Goal: Navigation & Orientation: Find specific page/section

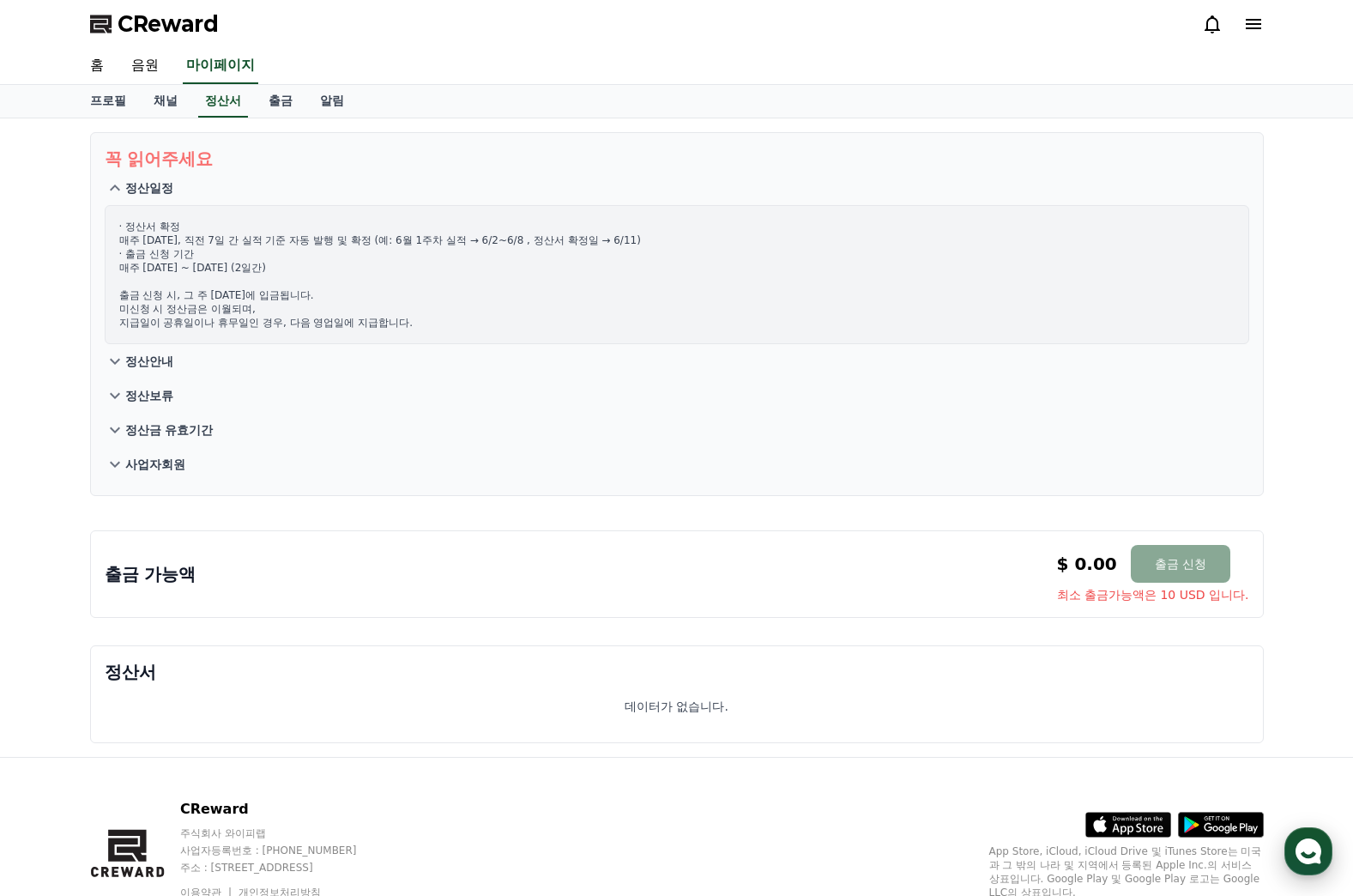
click at [1306, 860] on use "button" at bounding box center [1307, 850] width 25 height 25
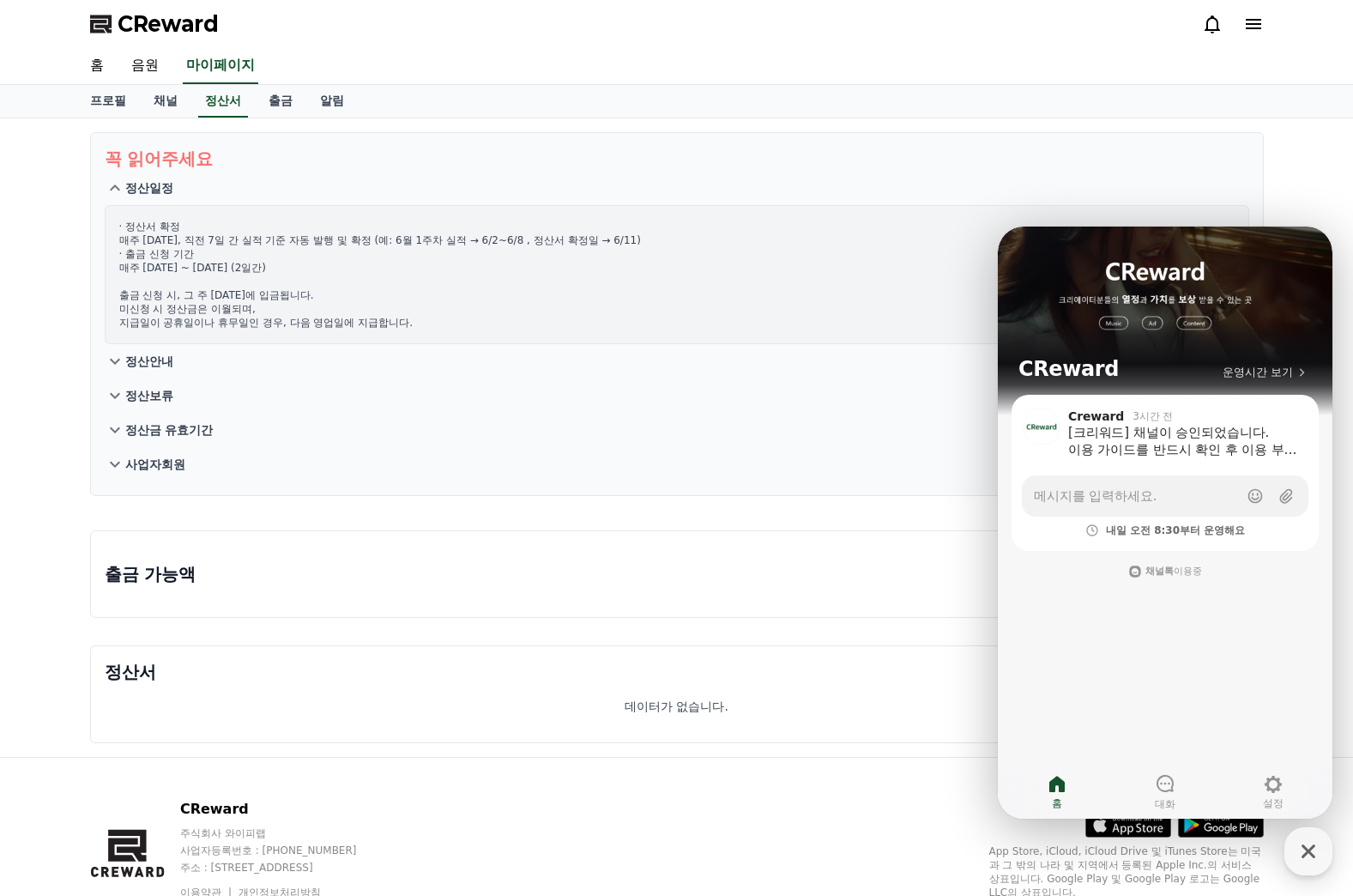
click at [383, 217] on div "· 정산서 확정 매주 [DATE], 직전 7일 간 실적 기준 자동 발행 및 확정 (예: 6월 1주차 실적 → 6/2~6/8 , 정산서 확정일 …" at bounding box center [676, 275] width 1144 height 139
click at [110, 107] on link "프로필" at bounding box center [108, 101] width 63 height 32
select select "**********"
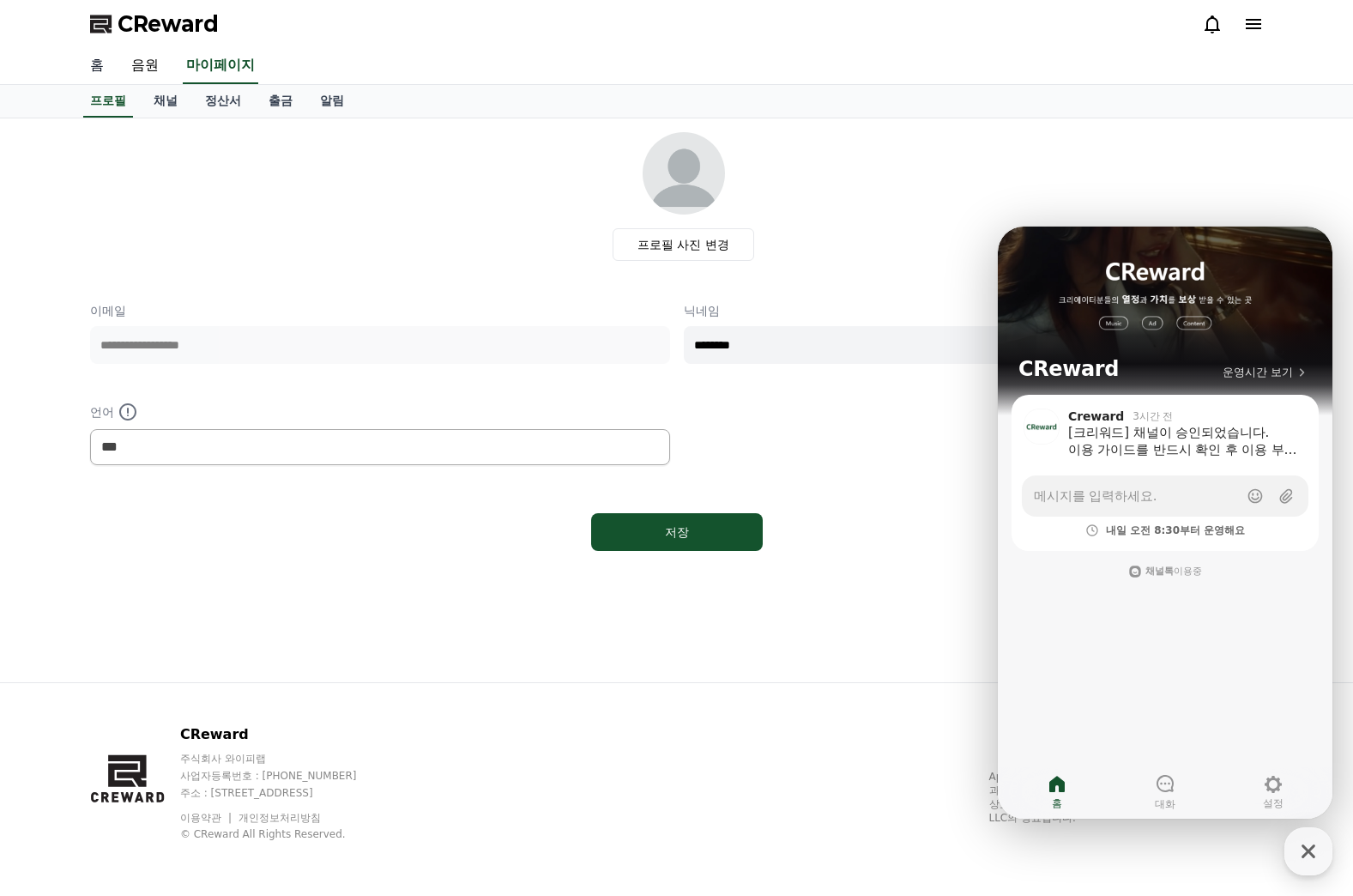
click at [99, 61] on link "홈" at bounding box center [97, 66] width 41 height 36
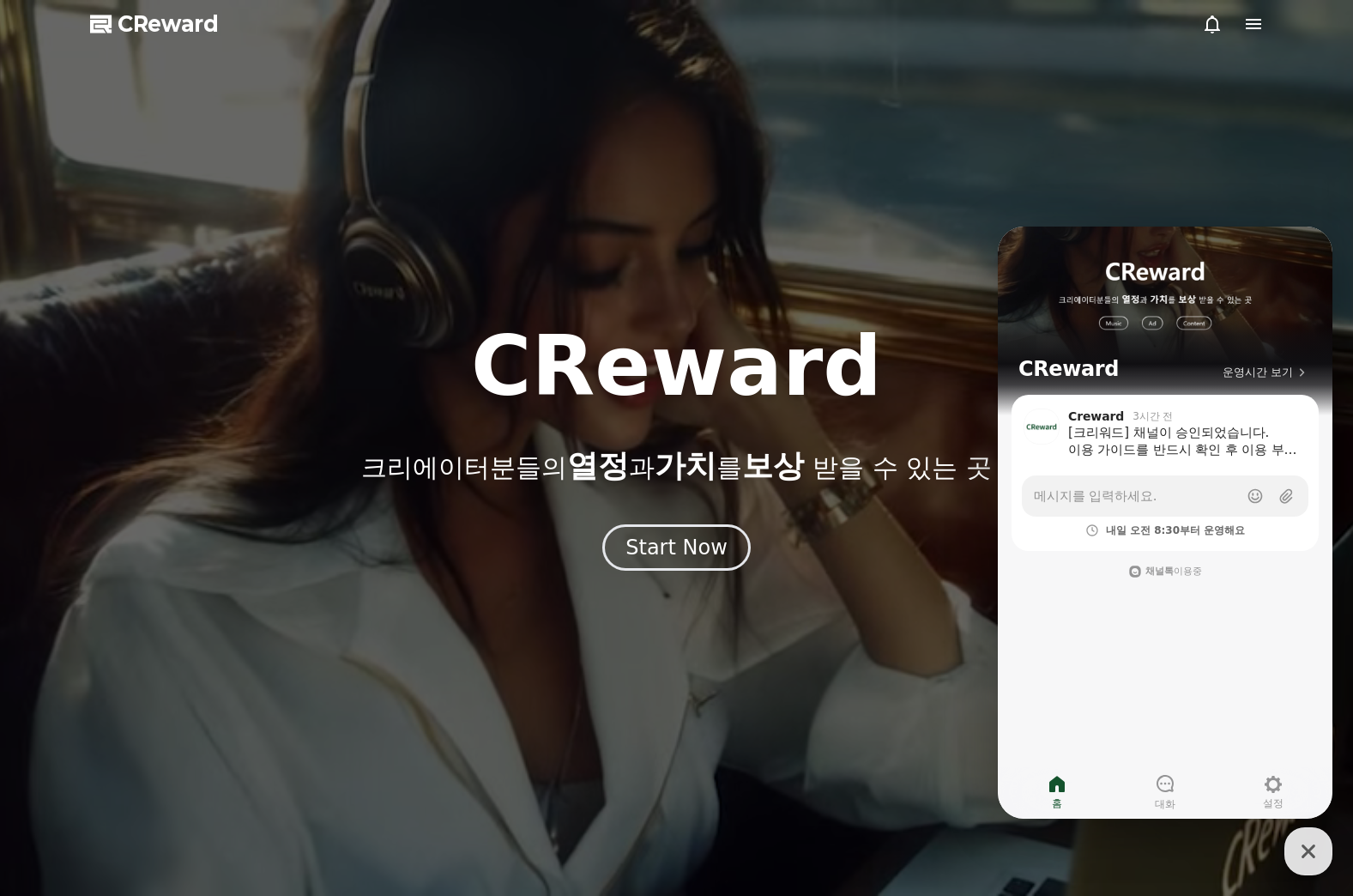
click at [647, 521] on div "CReward 크리에이터분들의 열정 과 가치 를 보상 받을 수 있는 곳 Start Now" at bounding box center [676, 448] width 1353 height 246
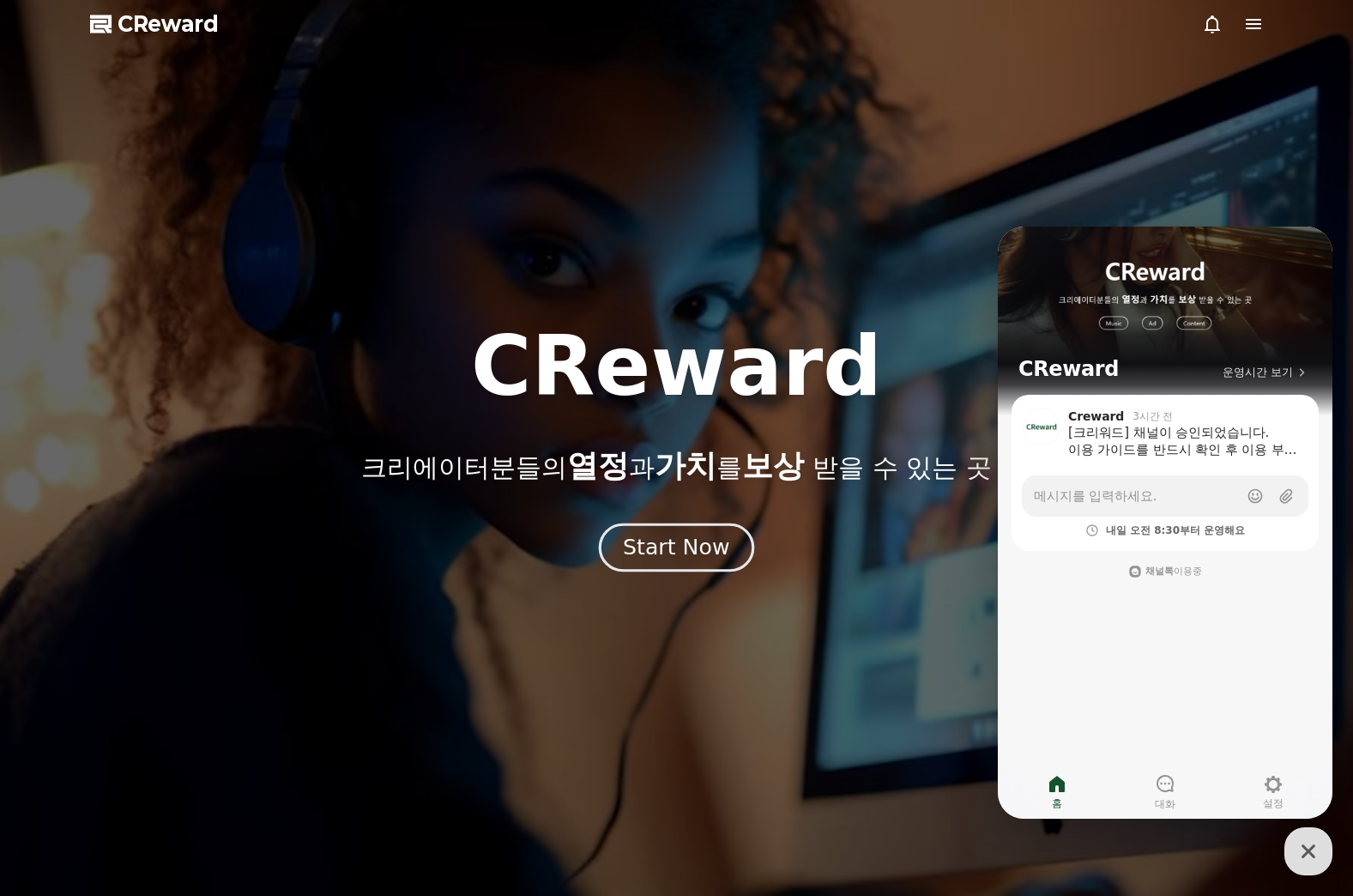
click at [667, 556] on div "Start Now" at bounding box center [676, 547] width 106 height 29
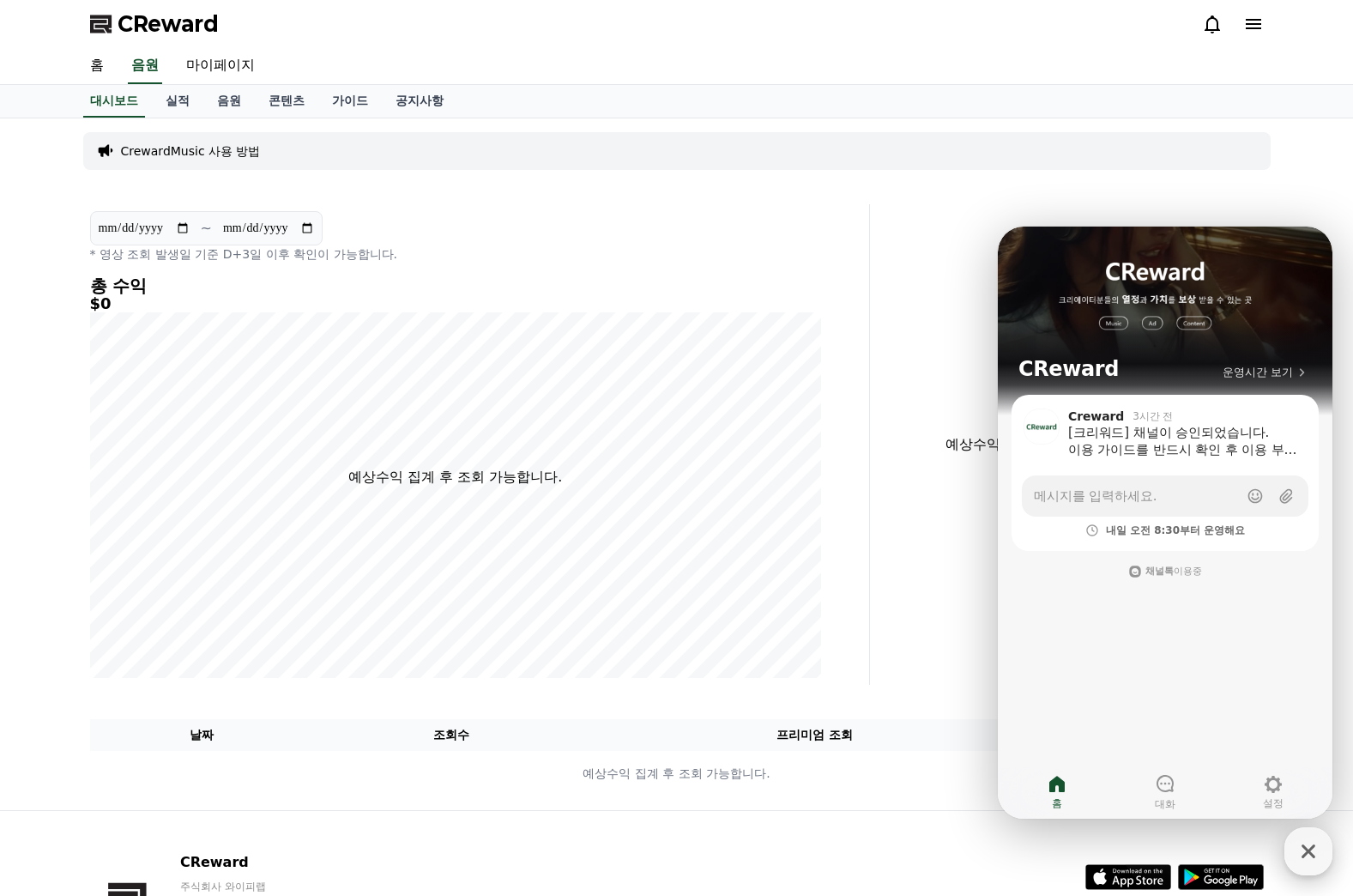
click at [1308, 861] on icon "button" at bounding box center [1307, 850] width 31 height 31
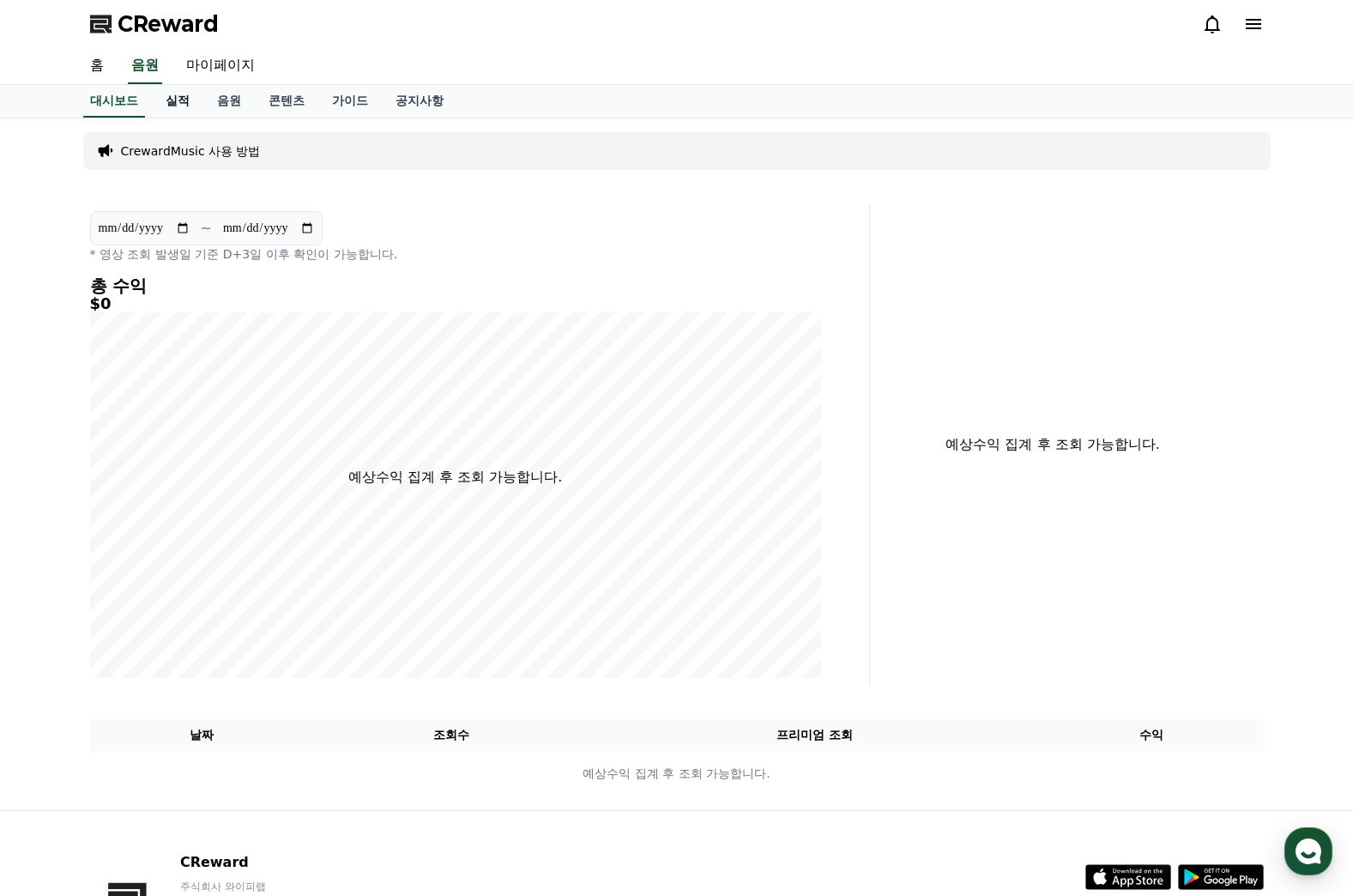
click at [173, 101] on link "실적" at bounding box center [177, 101] width 52 height 32
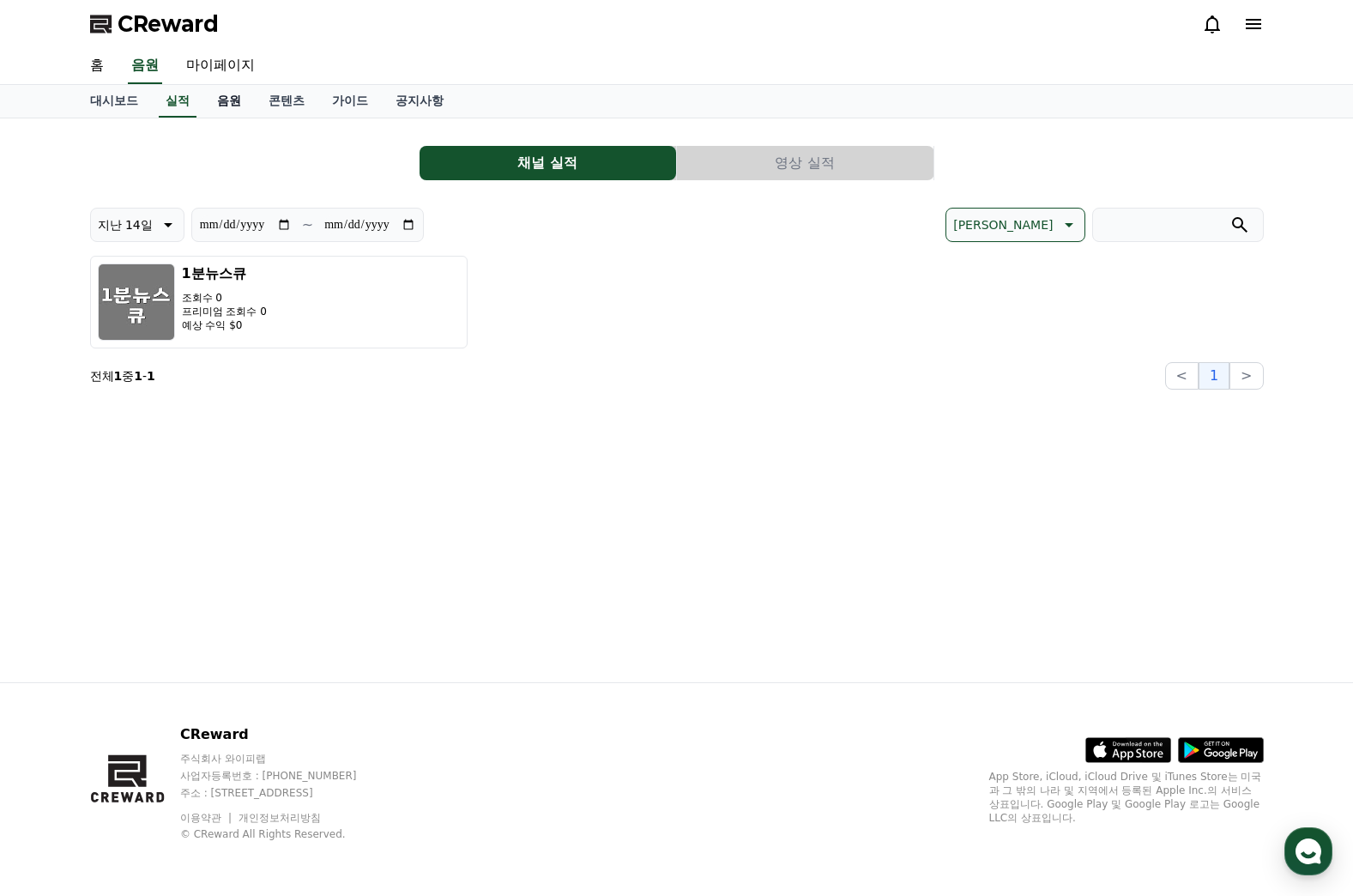
click at [226, 96] on link "음원" at bounding box center [229, 101] width 52 height 32
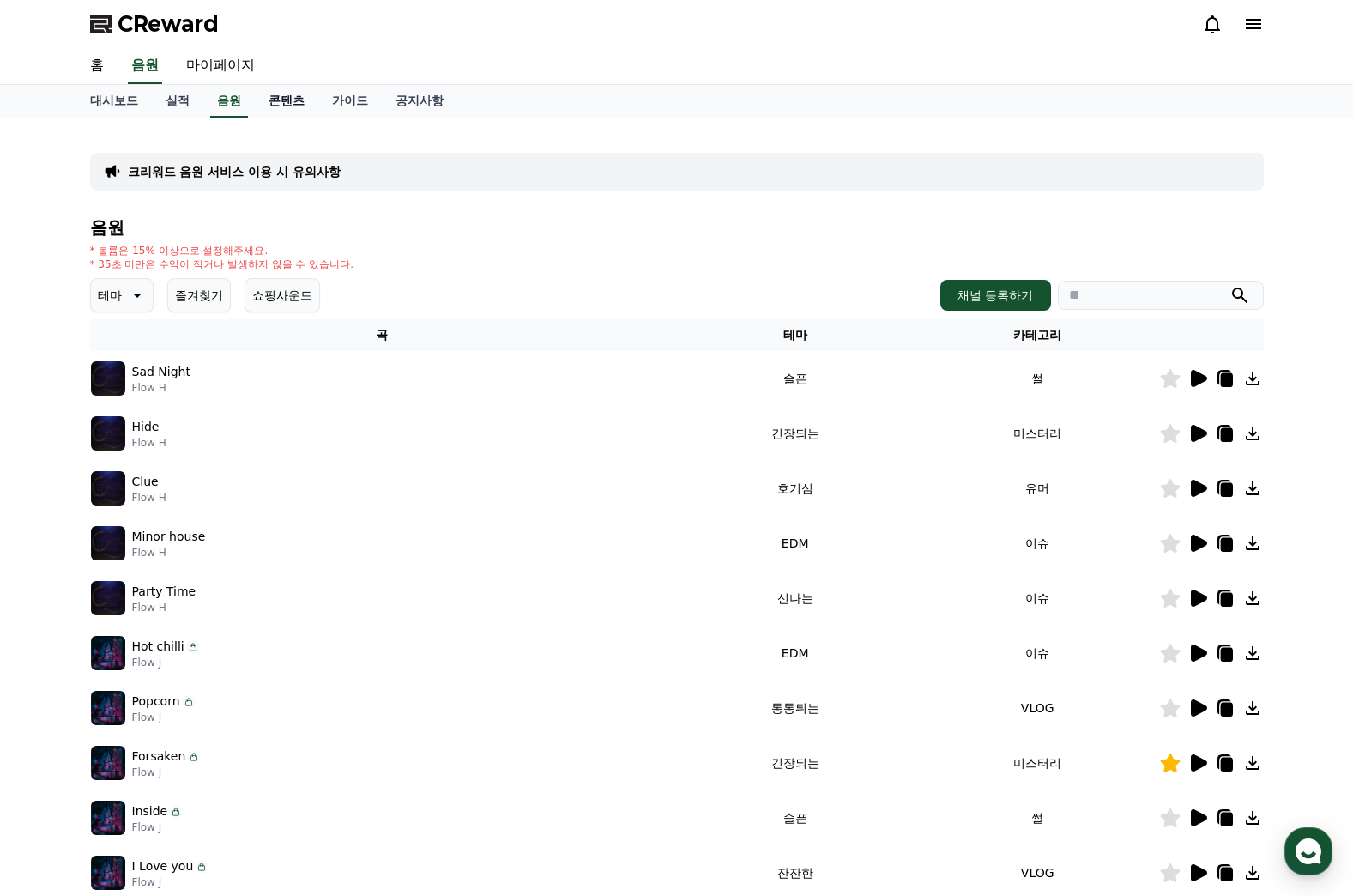
click at [282, 102] on link "콘텐츠" at bounding box center [286, 101] width 63 height 32
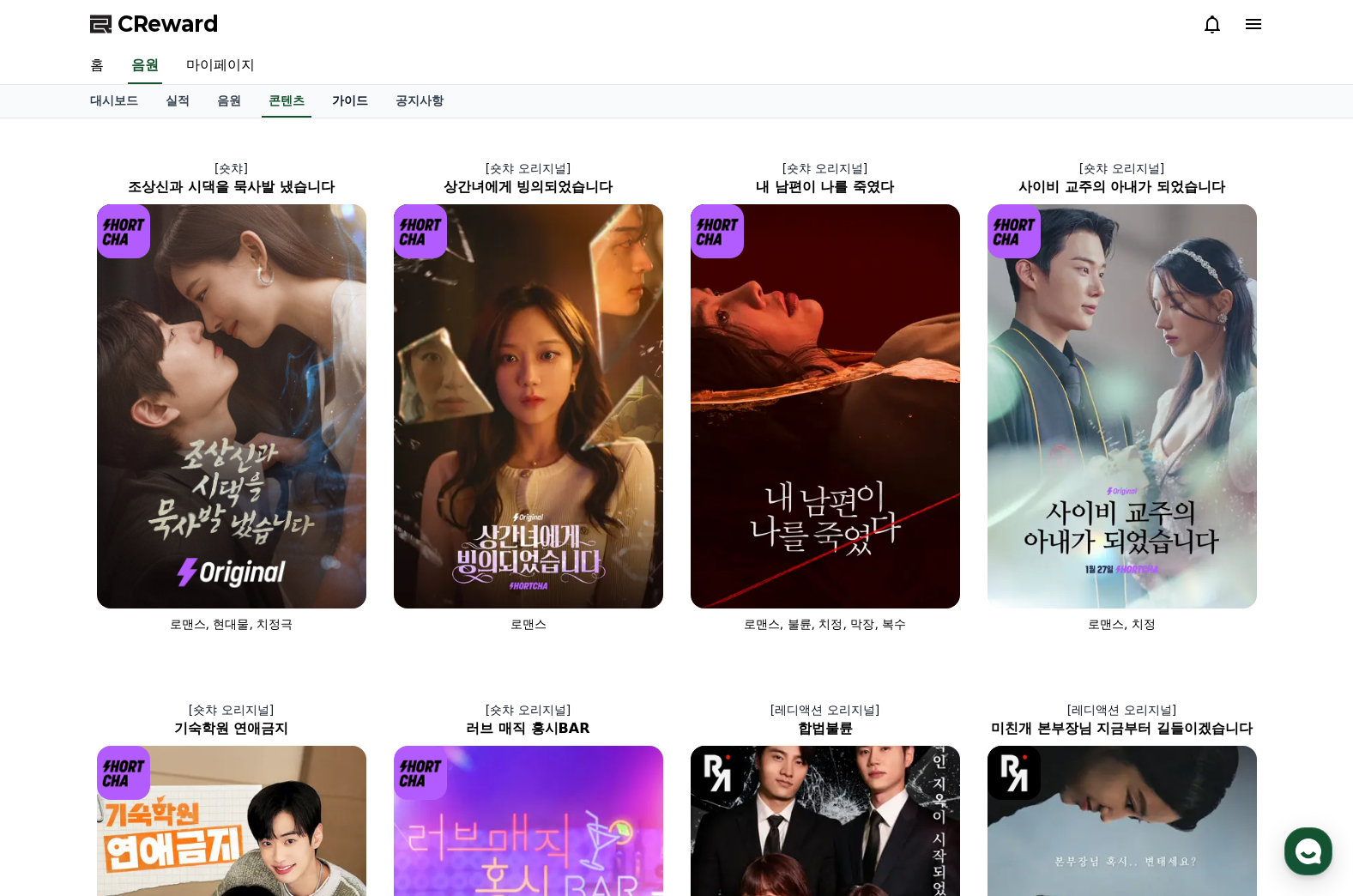
click at [353, 104] on link "가이드" at bounding box center [350, 101] width 63 height 32
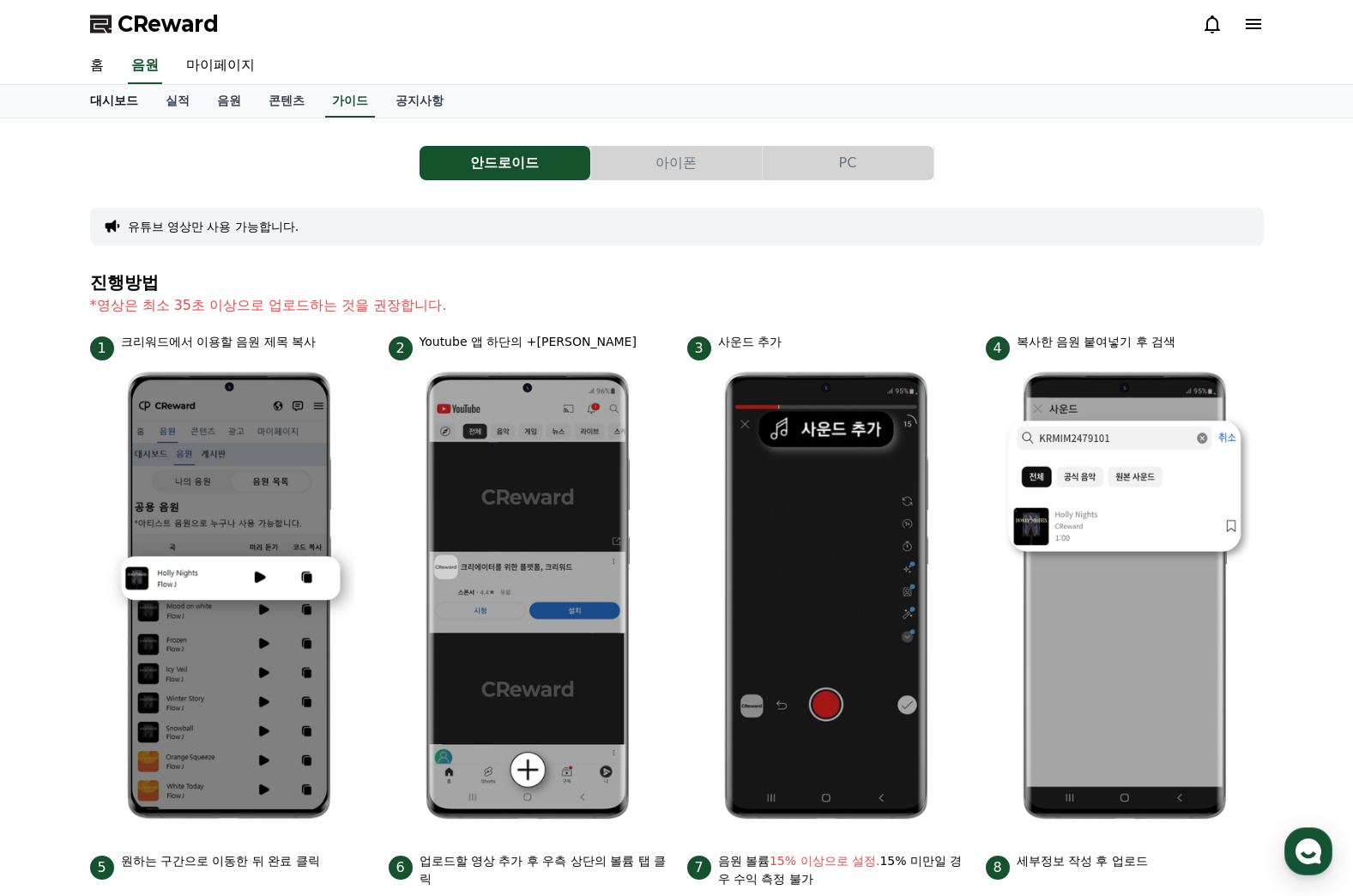
click at [134, 100] on link "대시보드" at bounding box center [114, 101] width 75 height 32
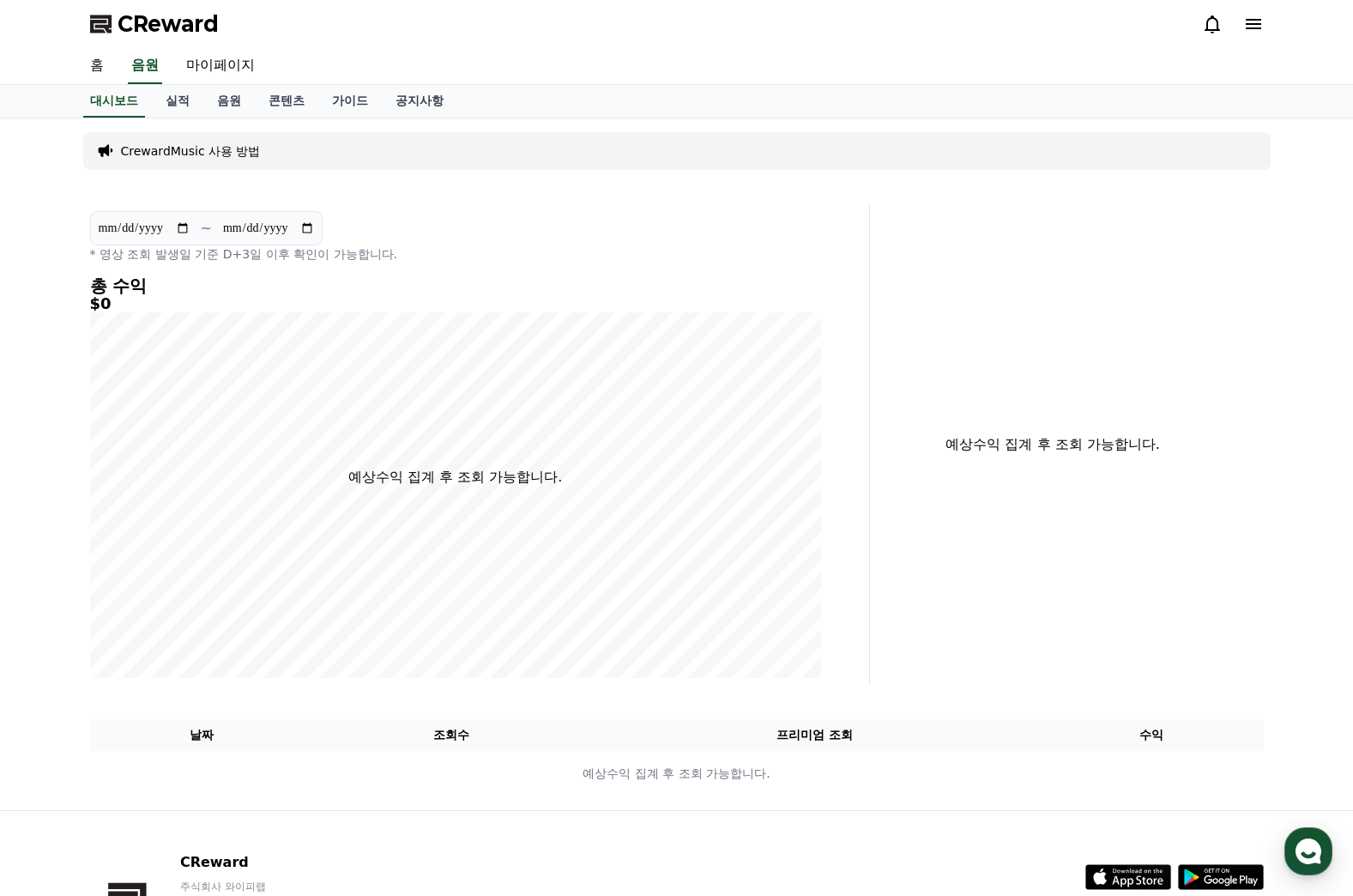
click at [100, 66] on link "홈" at bounding box center [97, 66] width 41 height 36
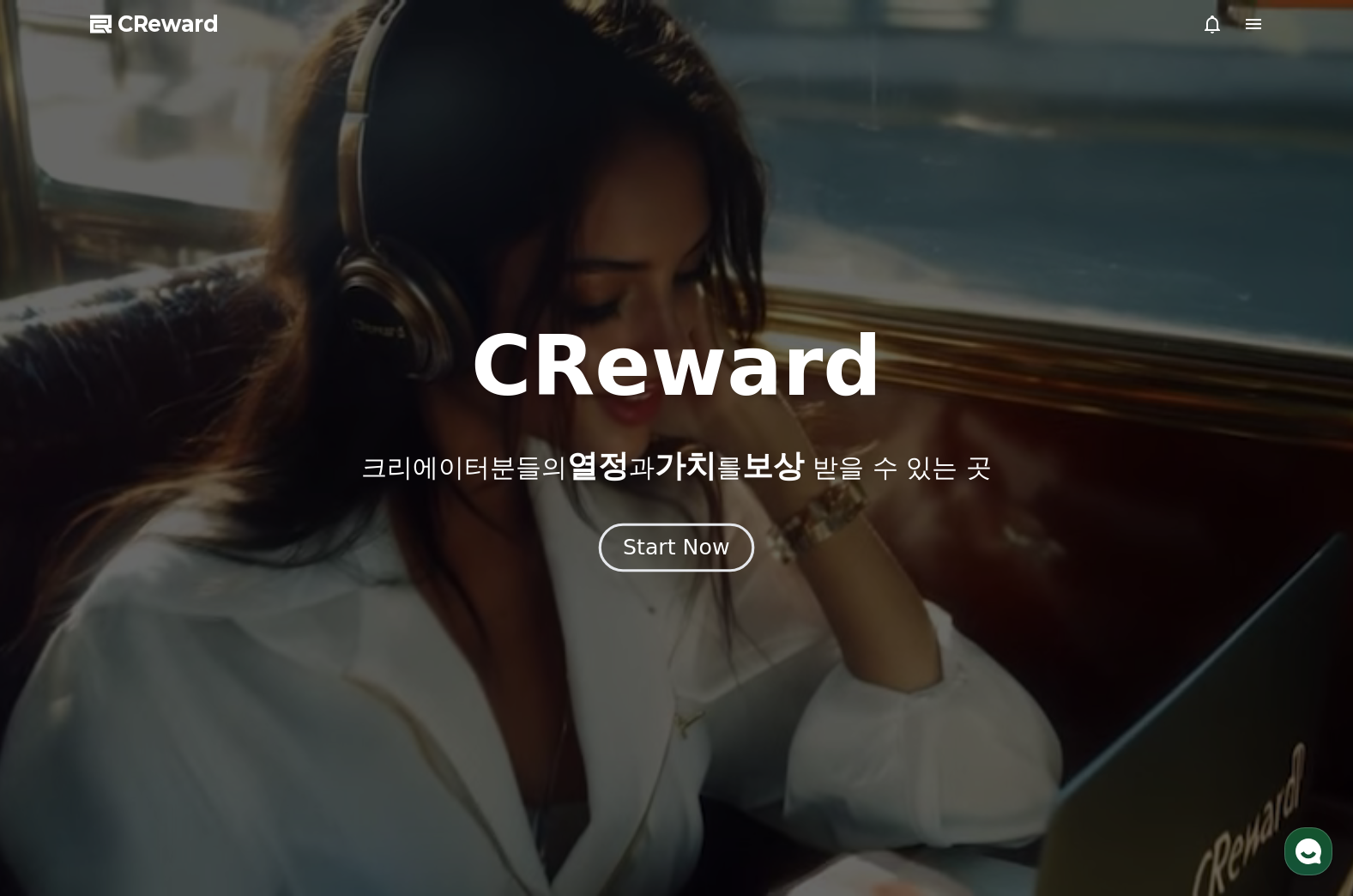
click at [638, 556] on div "Start Now" at bounding box center [676, 547] width 106 height 29
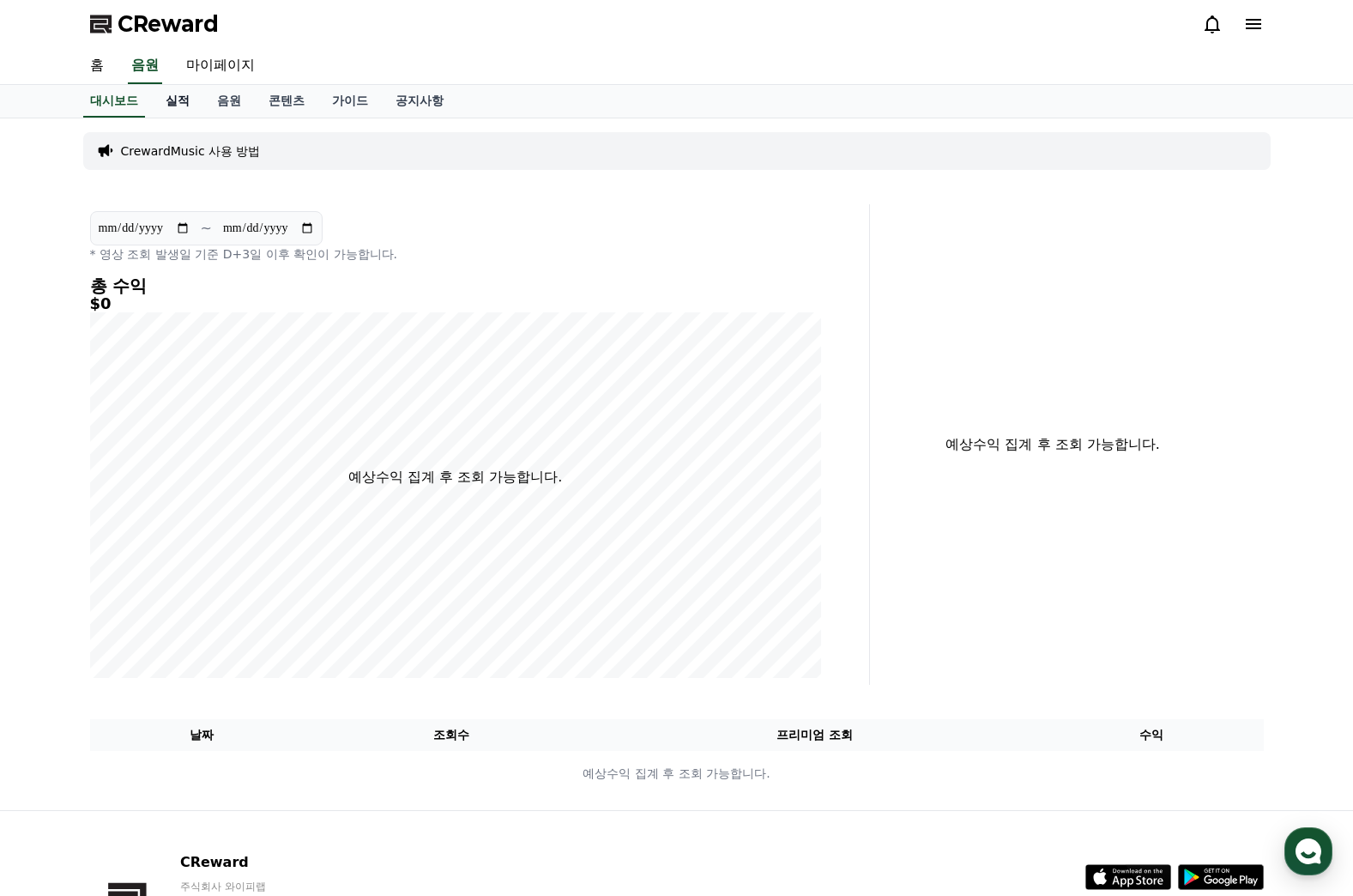
click at [179, 103] on link "실적" at bounding box center [177, 101] width 52 height 32
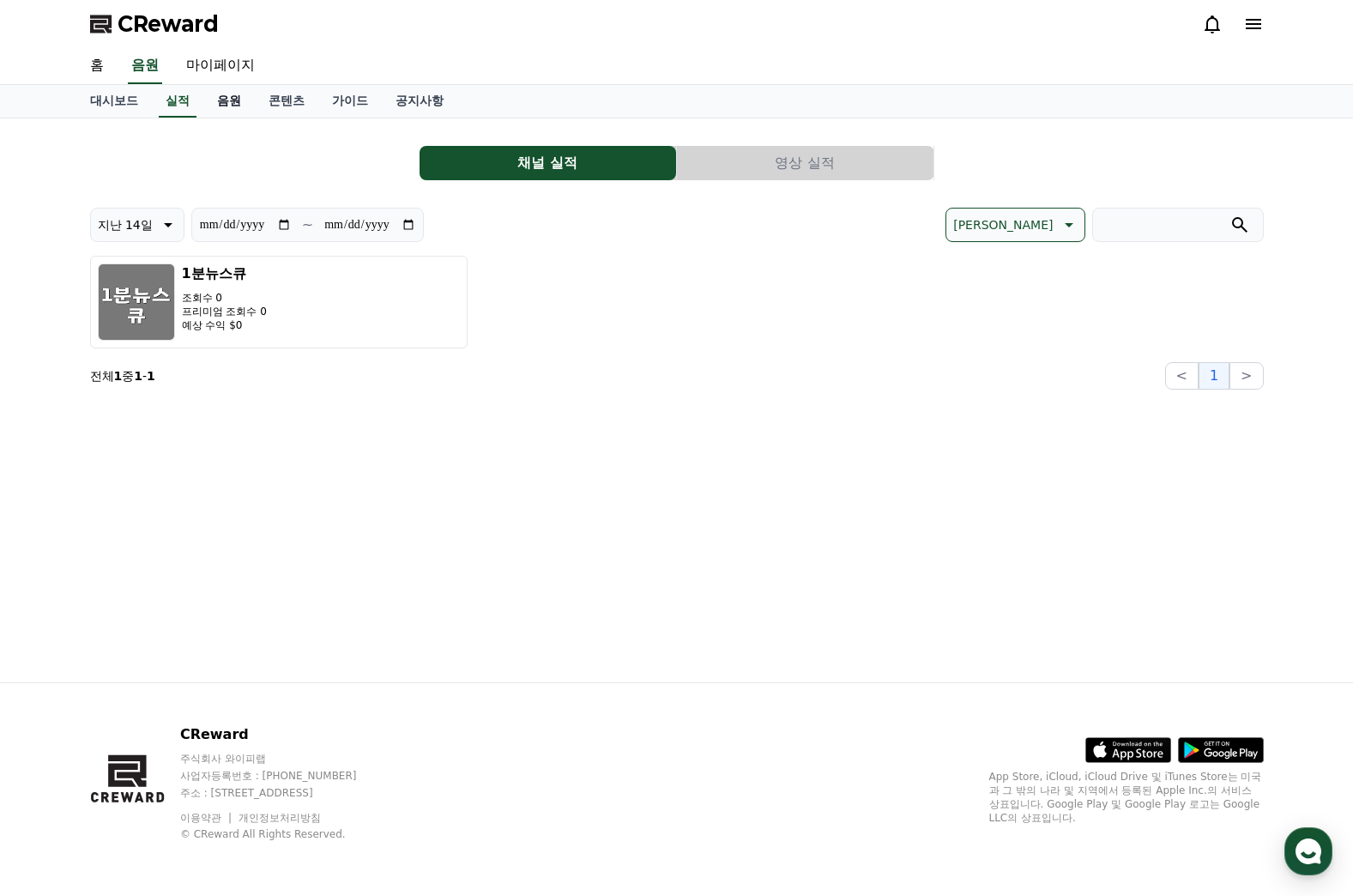
click at [241, 102] on link "음원" at bounding box center [229, 101] width 52 height 32
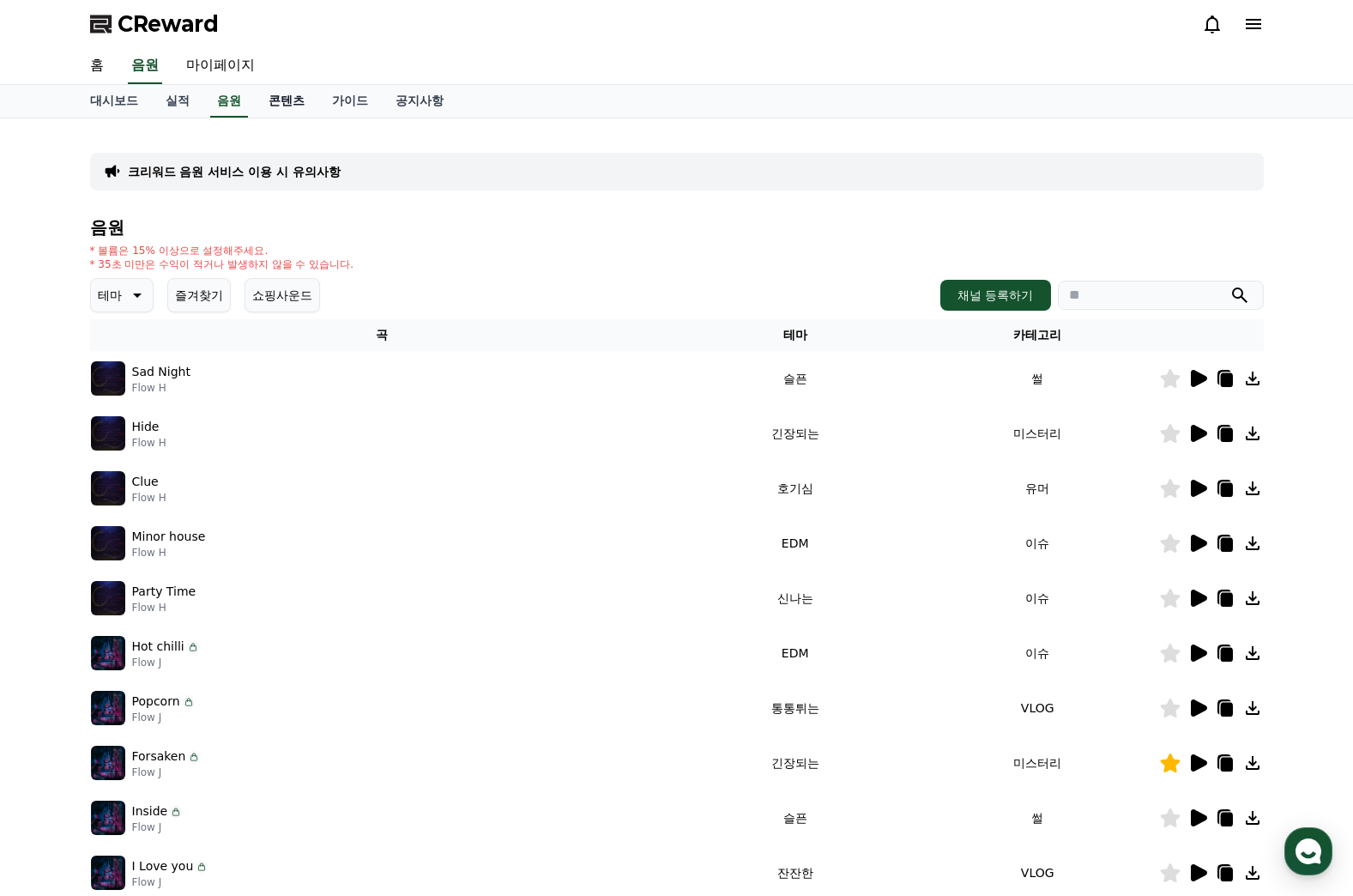
click at [277, 101] on link "콘텐츠" at bounding box center [286, 101] width 63 height 32
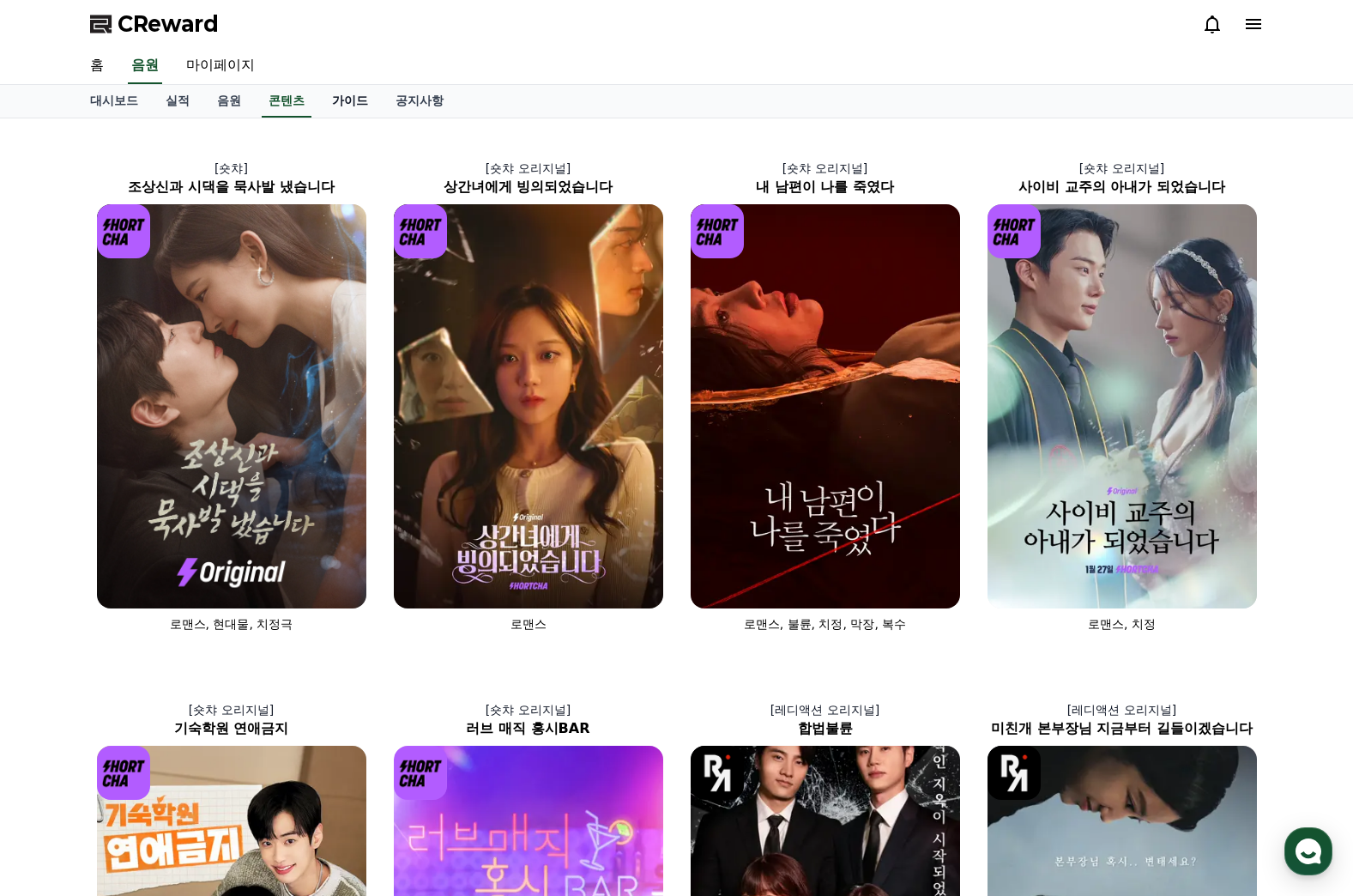
click at [333, 101] on link "가이드" at bounding box center [350, 101] width 63 height 32
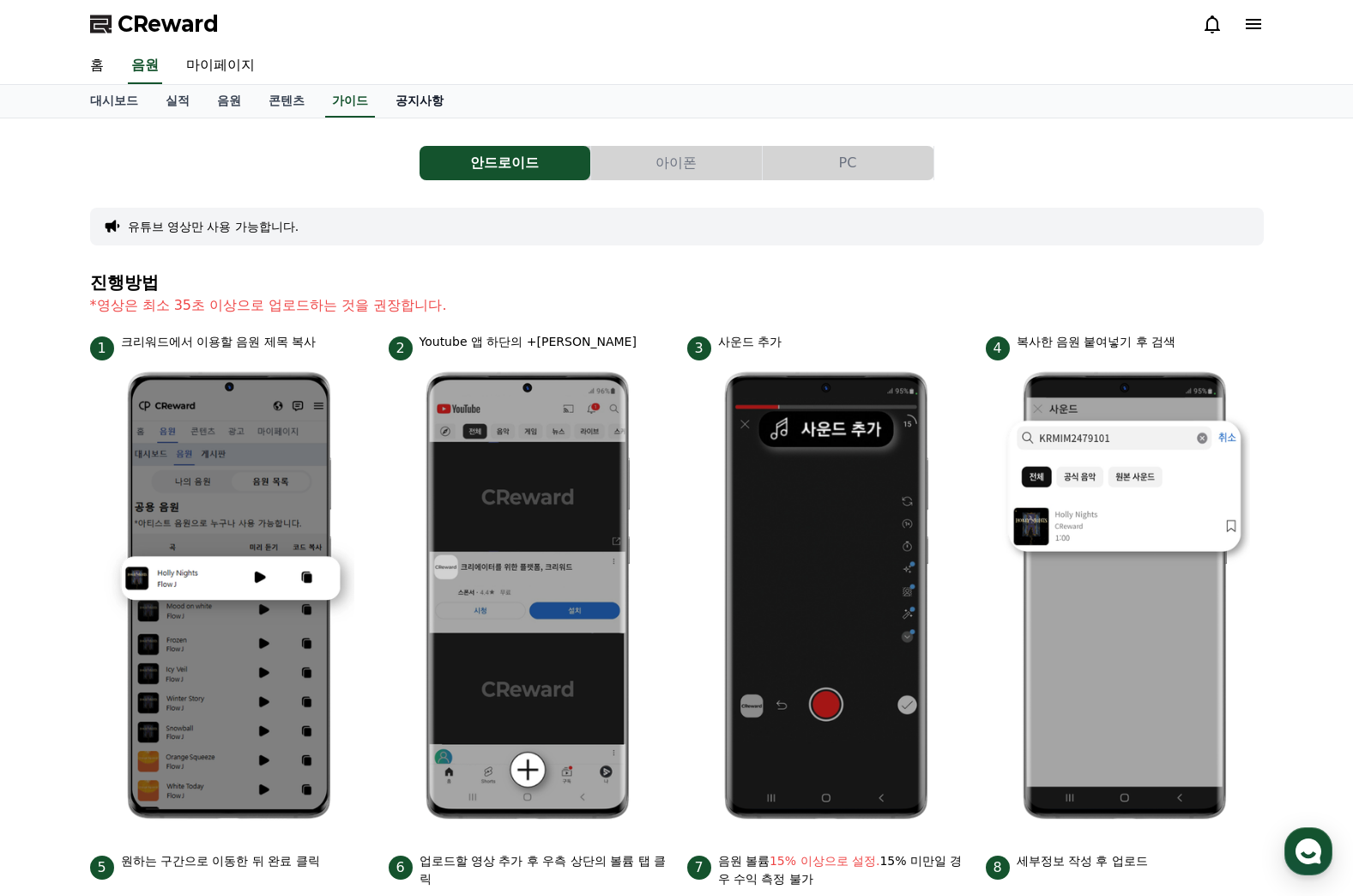
click at [412, 98] on link "공지사항" at bounding box center [419, 101] width 75 height 32
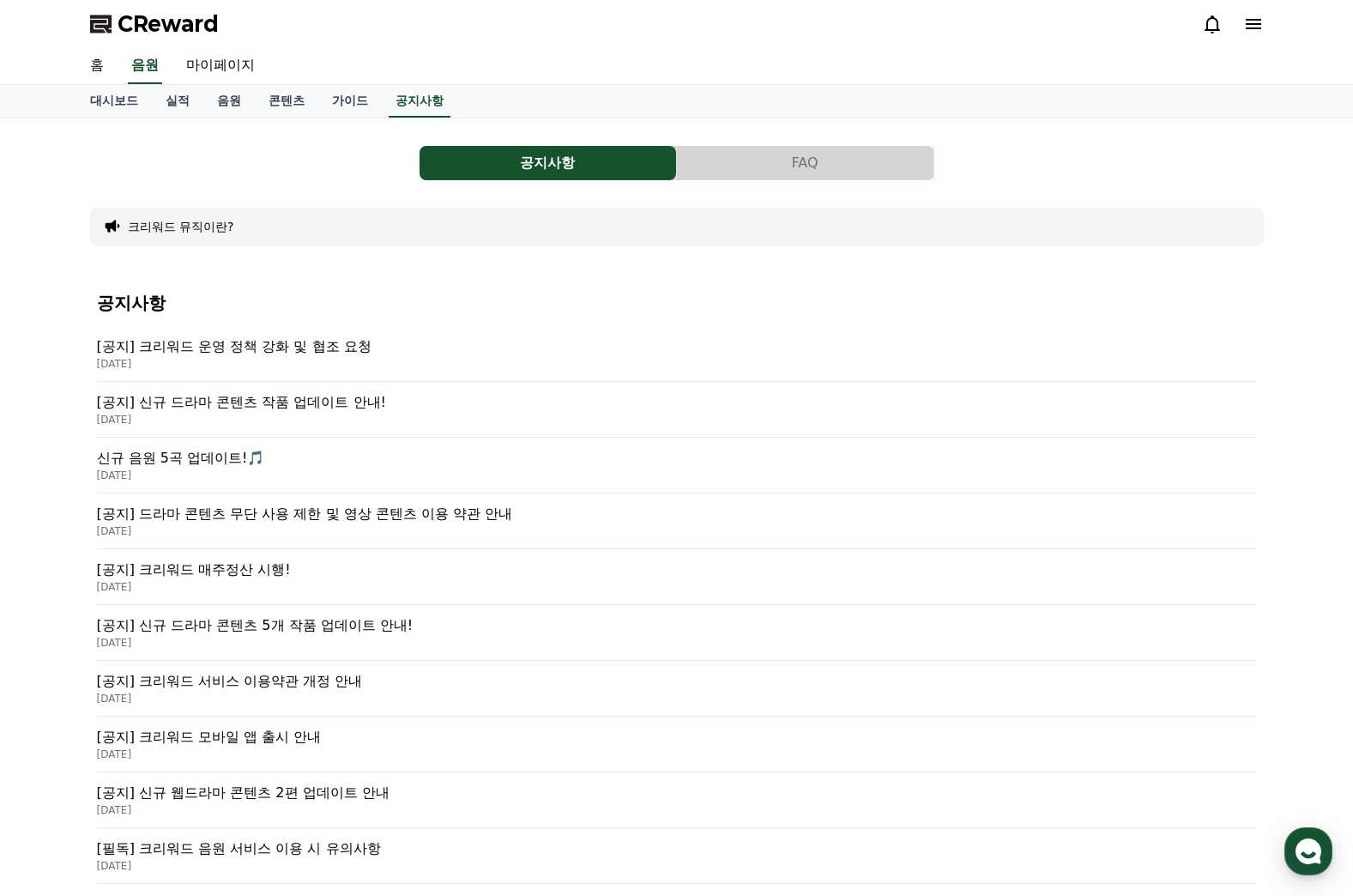
click at [97, 63] on link "홈" at bounding box center [97, 66] width 41 height 36
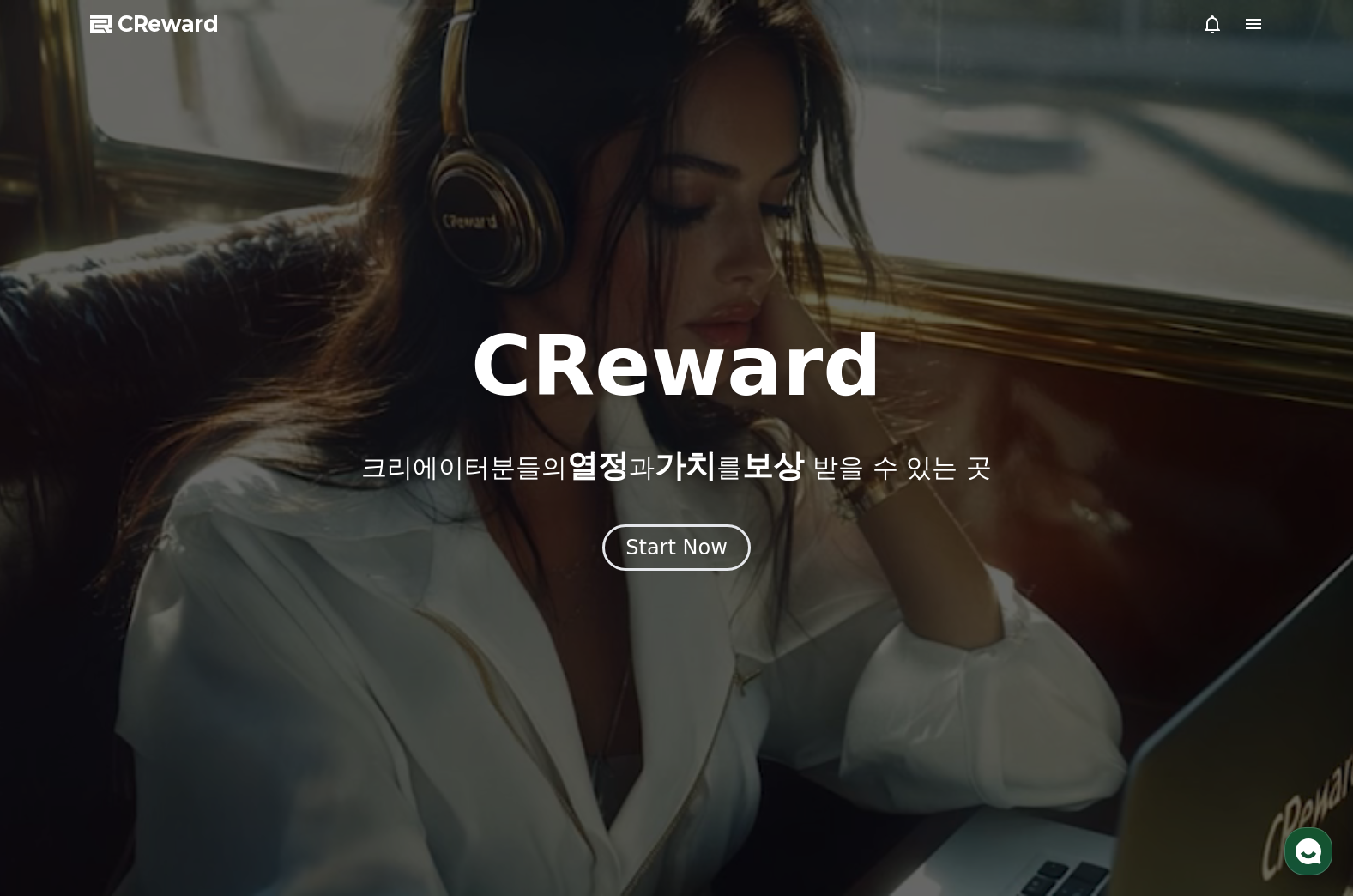
click at [669, 585] on div at bounding box center [676, 448] width 1353 height 896
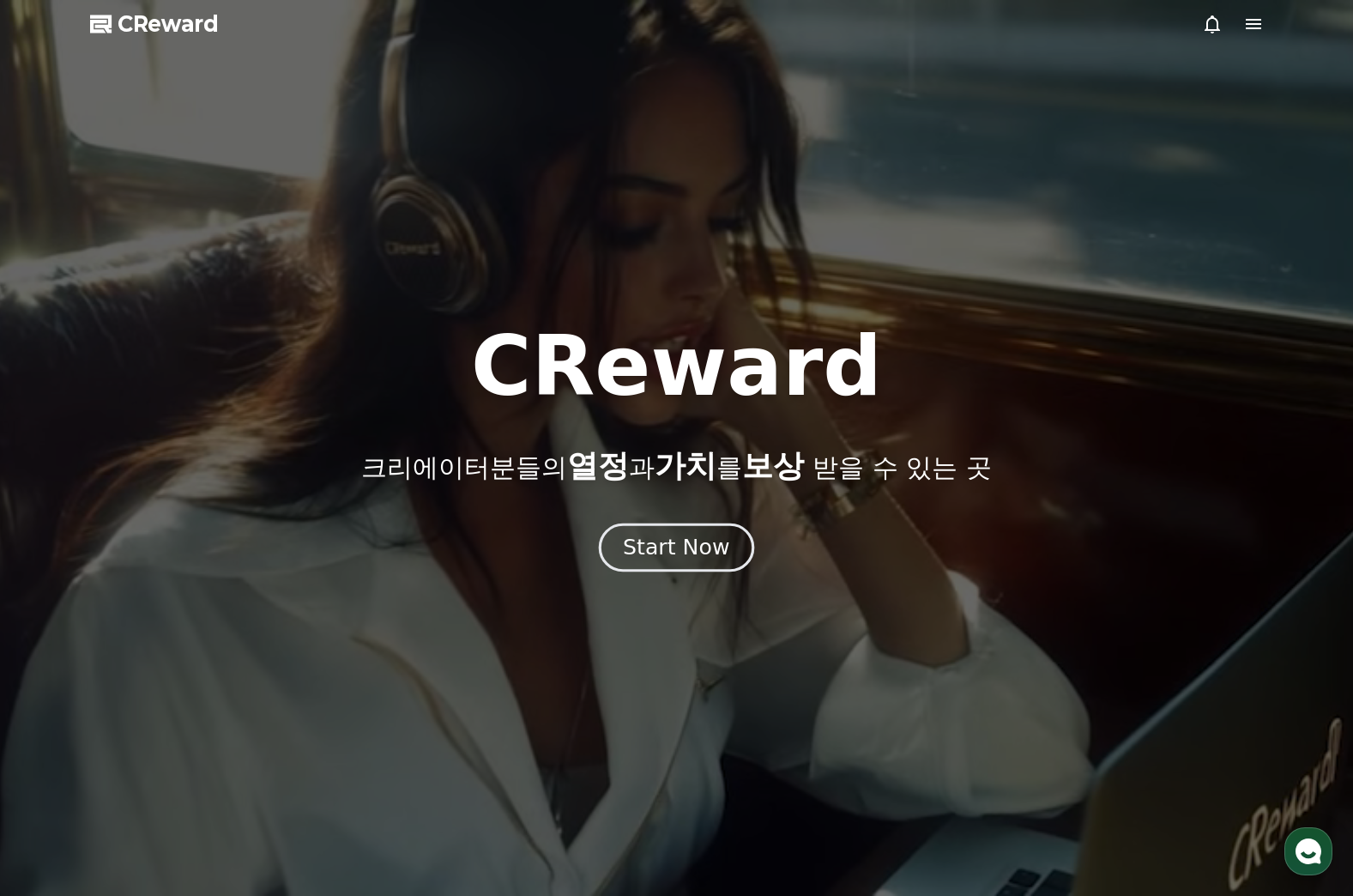
click at [674, 556] on div "Start Now" at bounding box center [676, 547] width 106 height 29
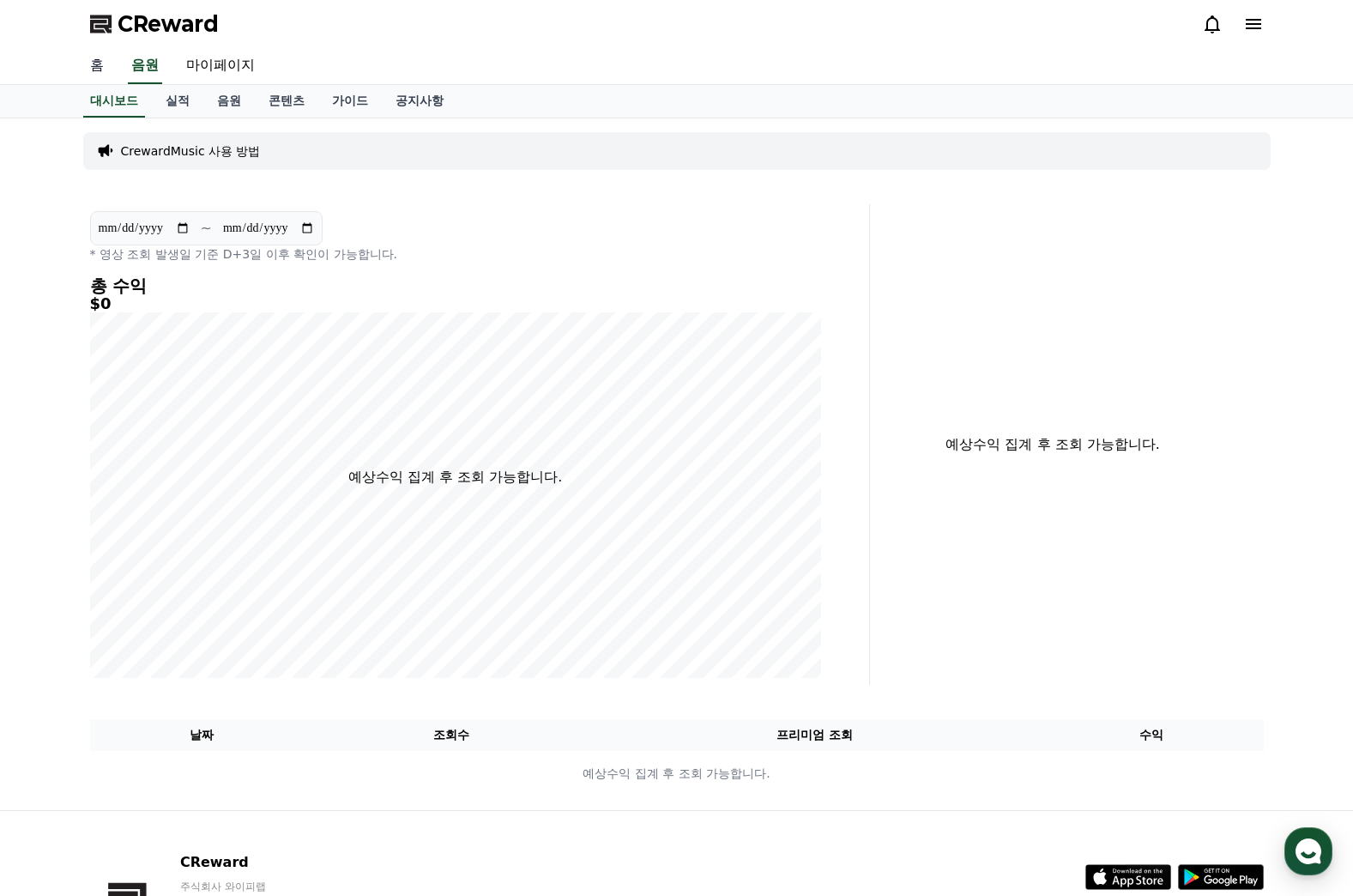
click at [88, 66] on link "홈" at bounding box center [97, 66] width 41 height 36
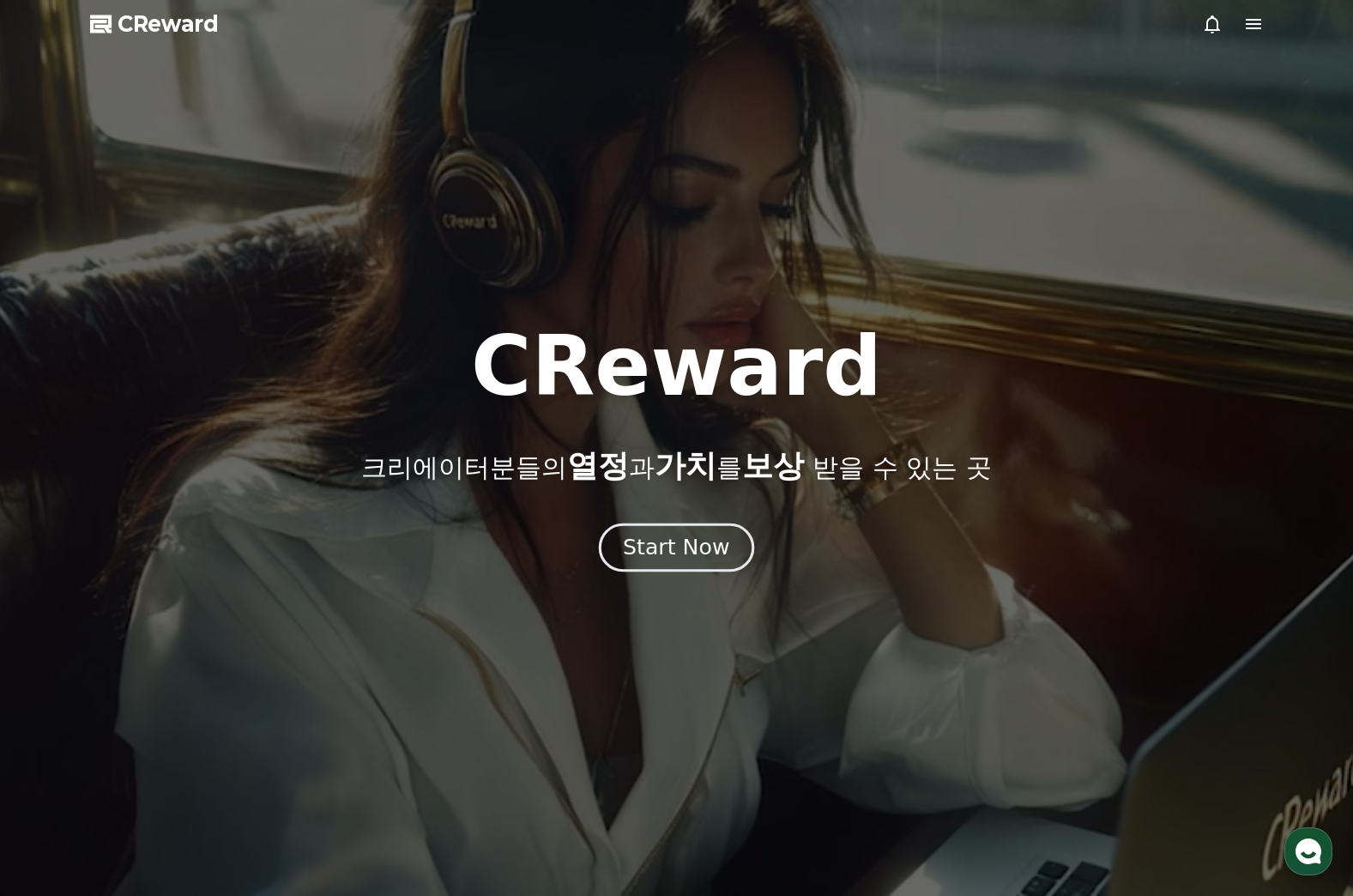
click at [666, 526] on button "Start Now" at bounding box center [676, 548] width 155 height 49
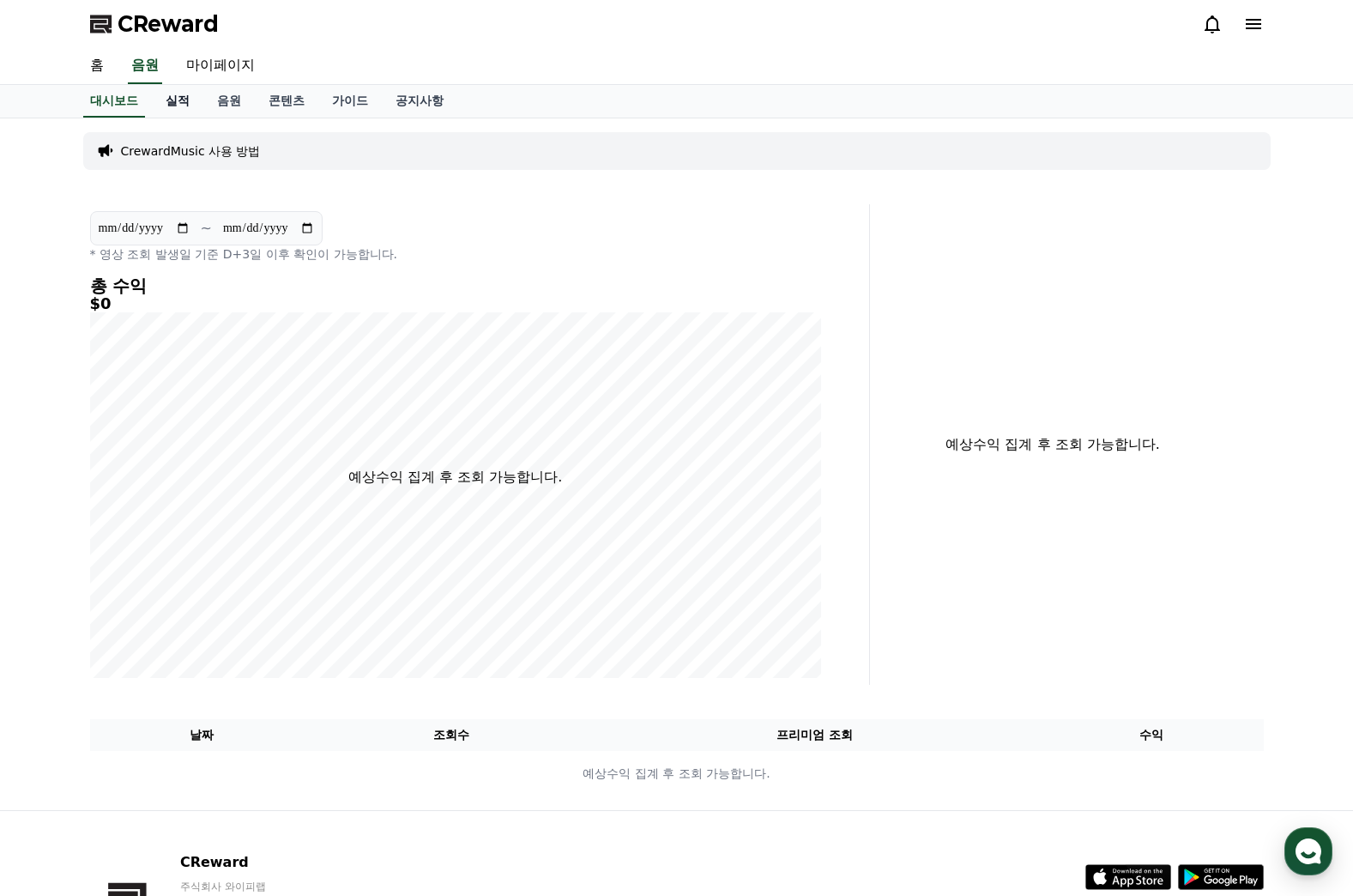
click at [183, 96] on link "실적" at bounding box center [177, 101] width 52 height 32
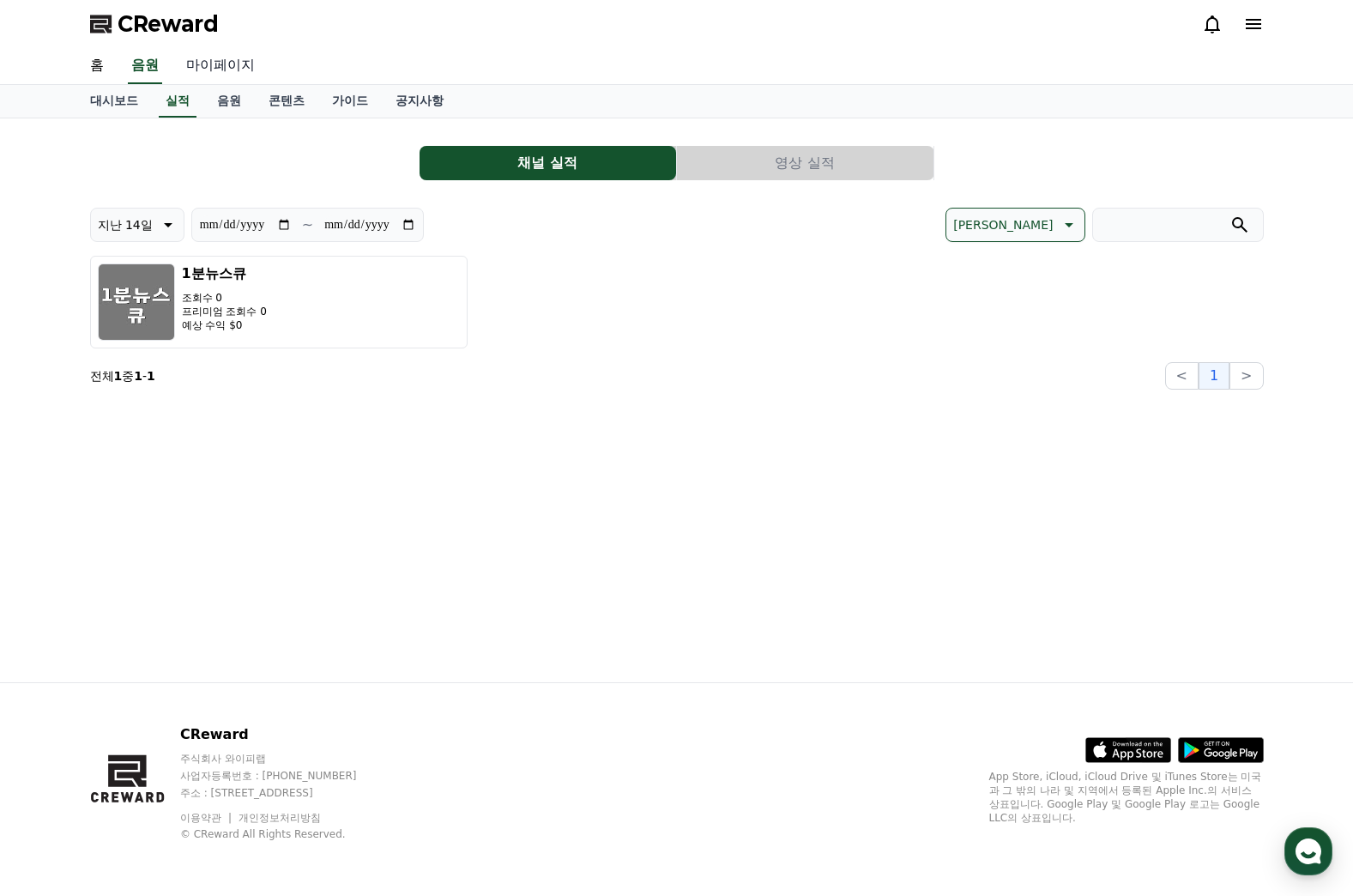
click at [197, 61] on link "마이페이지" at bounding box center [219, 66] width 96 height 36
select select "**********"
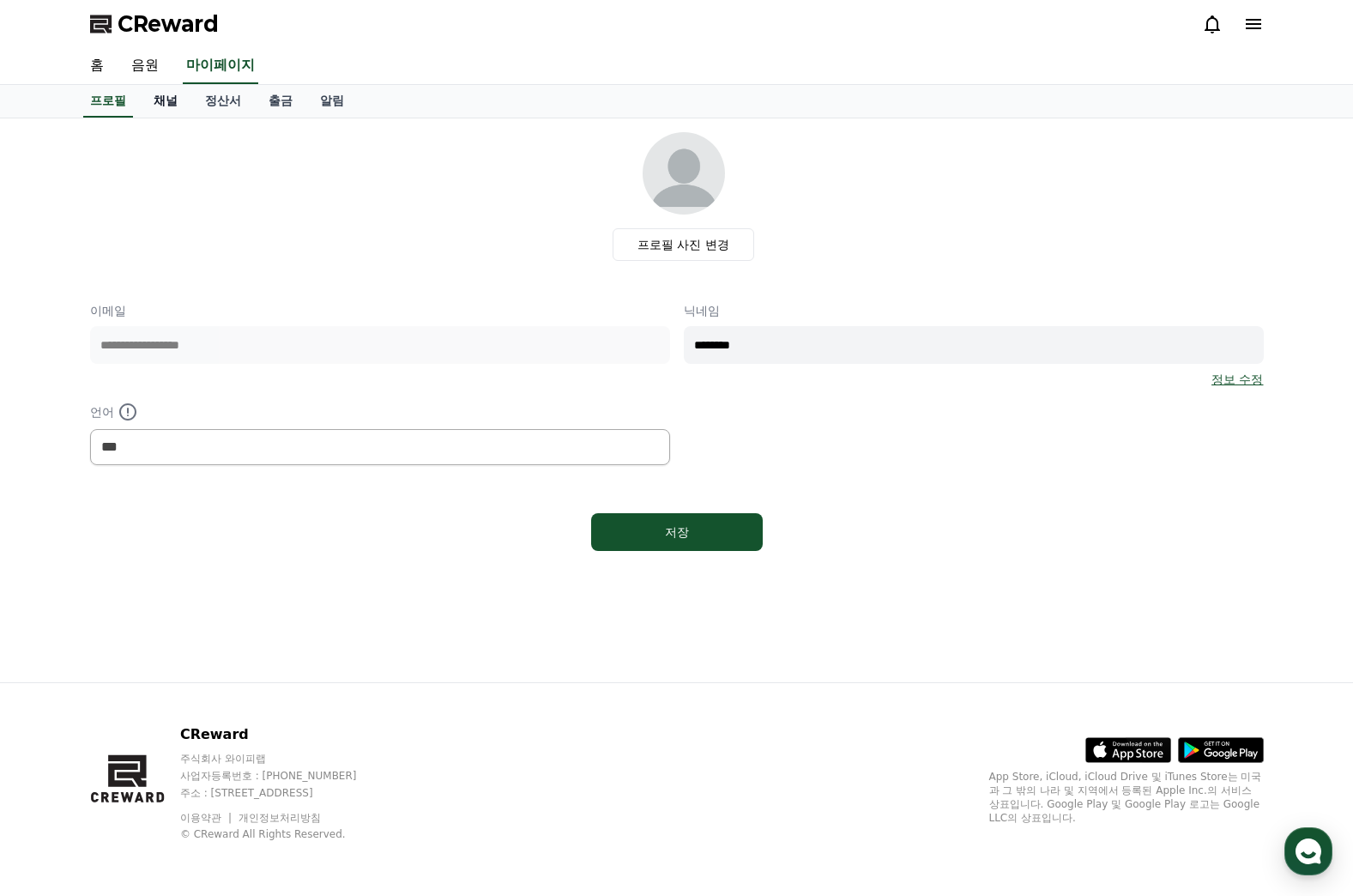
click at [169, 104] on link "채널" at bounding box center [165, 101] width 52 height 32
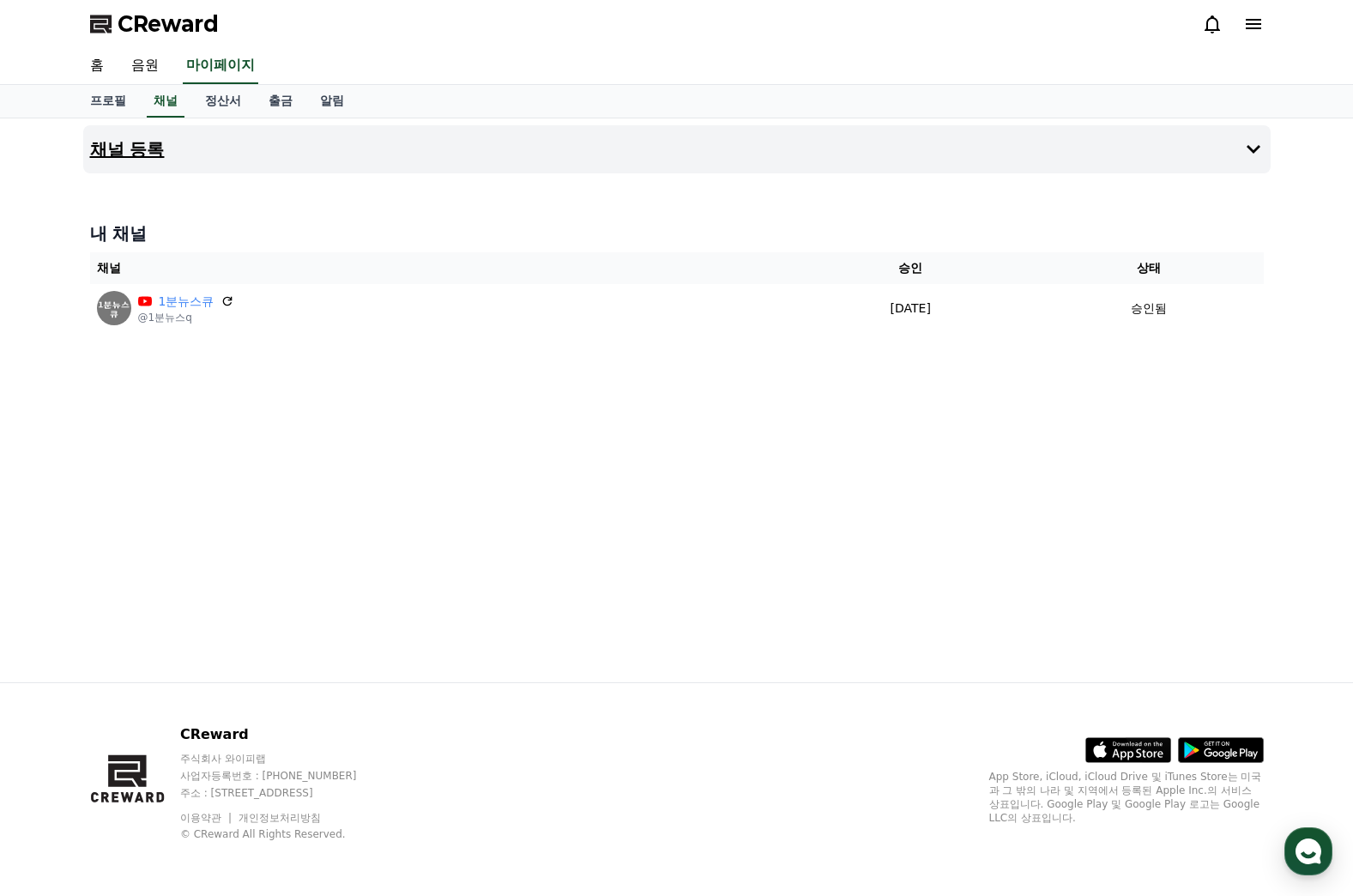
click at [138, 150] on h4 "채널 등록" at bounding box center [127, 149] width 75 height 19
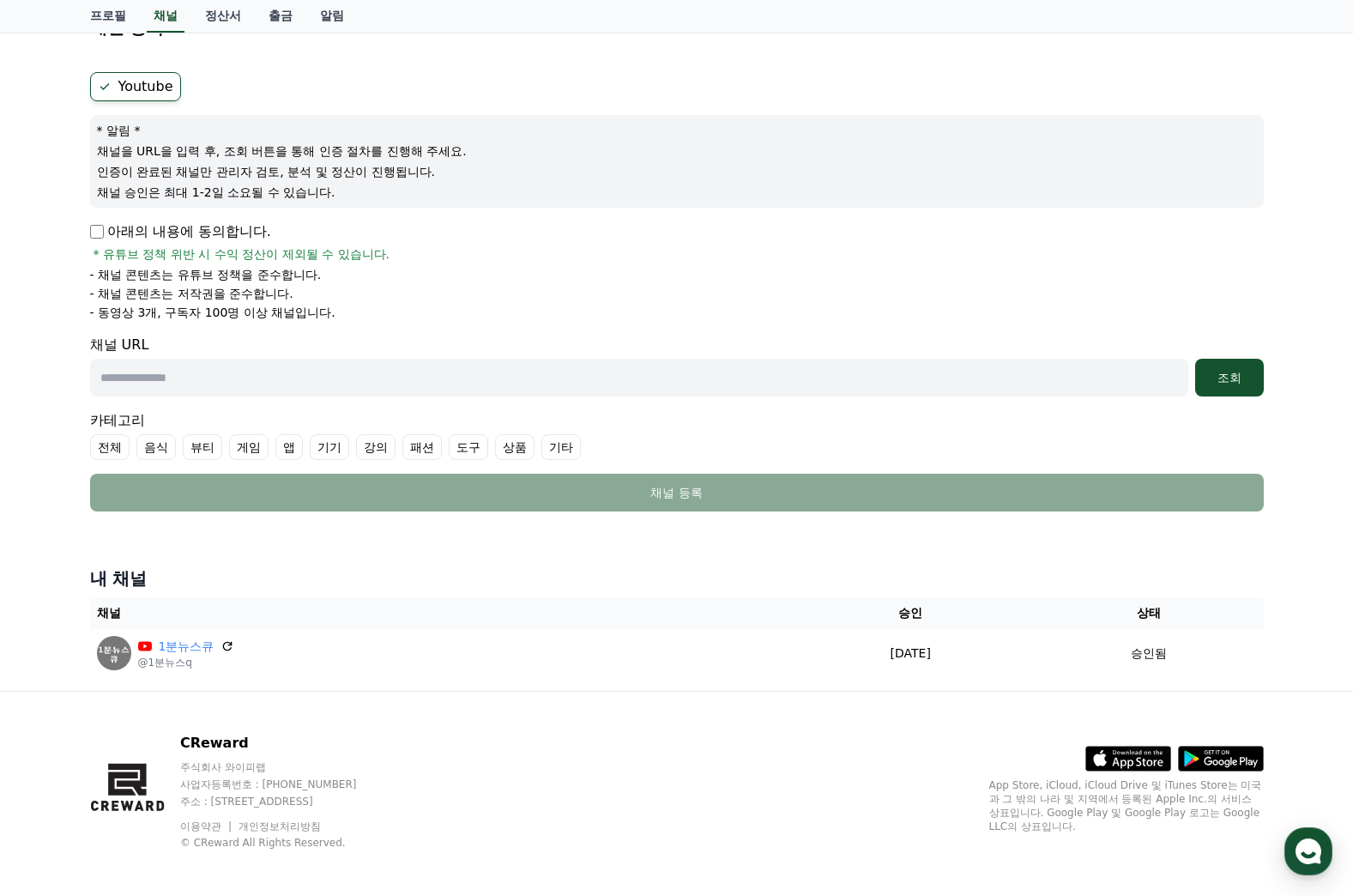
scroll to position [131, 0]
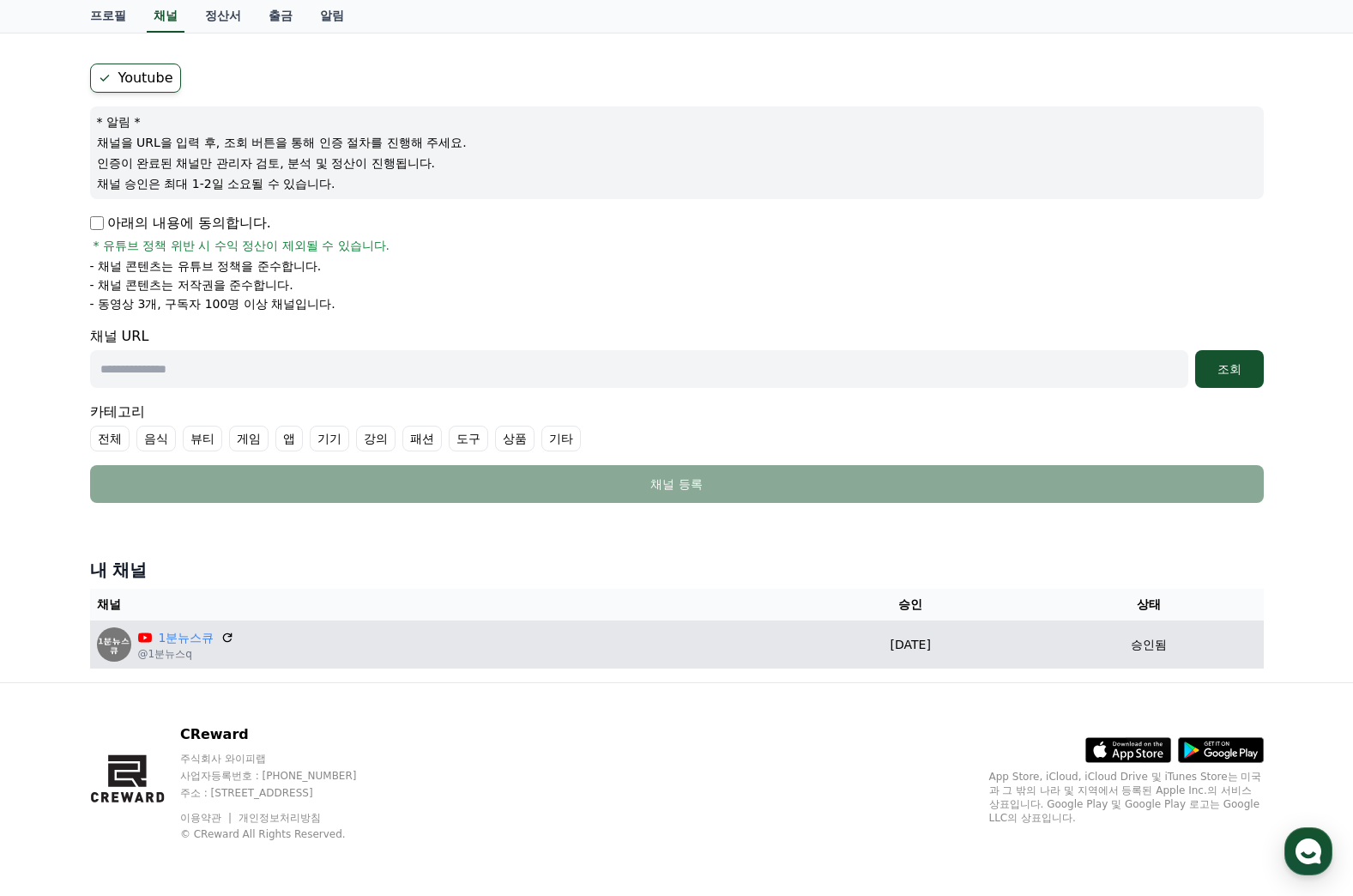
click at [154, 656] on p "@1분뉴스q" at bounding box center [186, 654] width 97 height 14
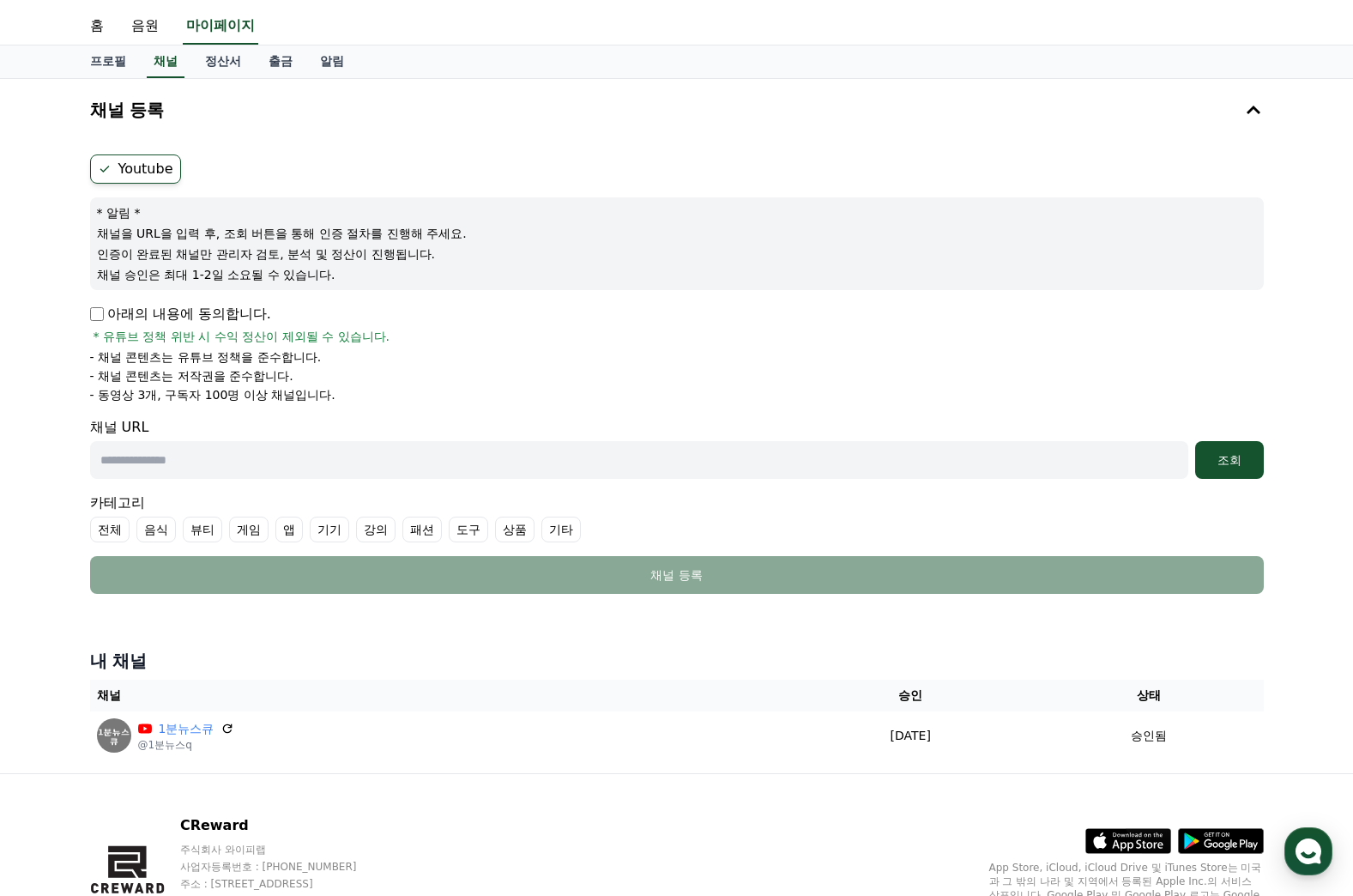
scroll to position [0, 0]
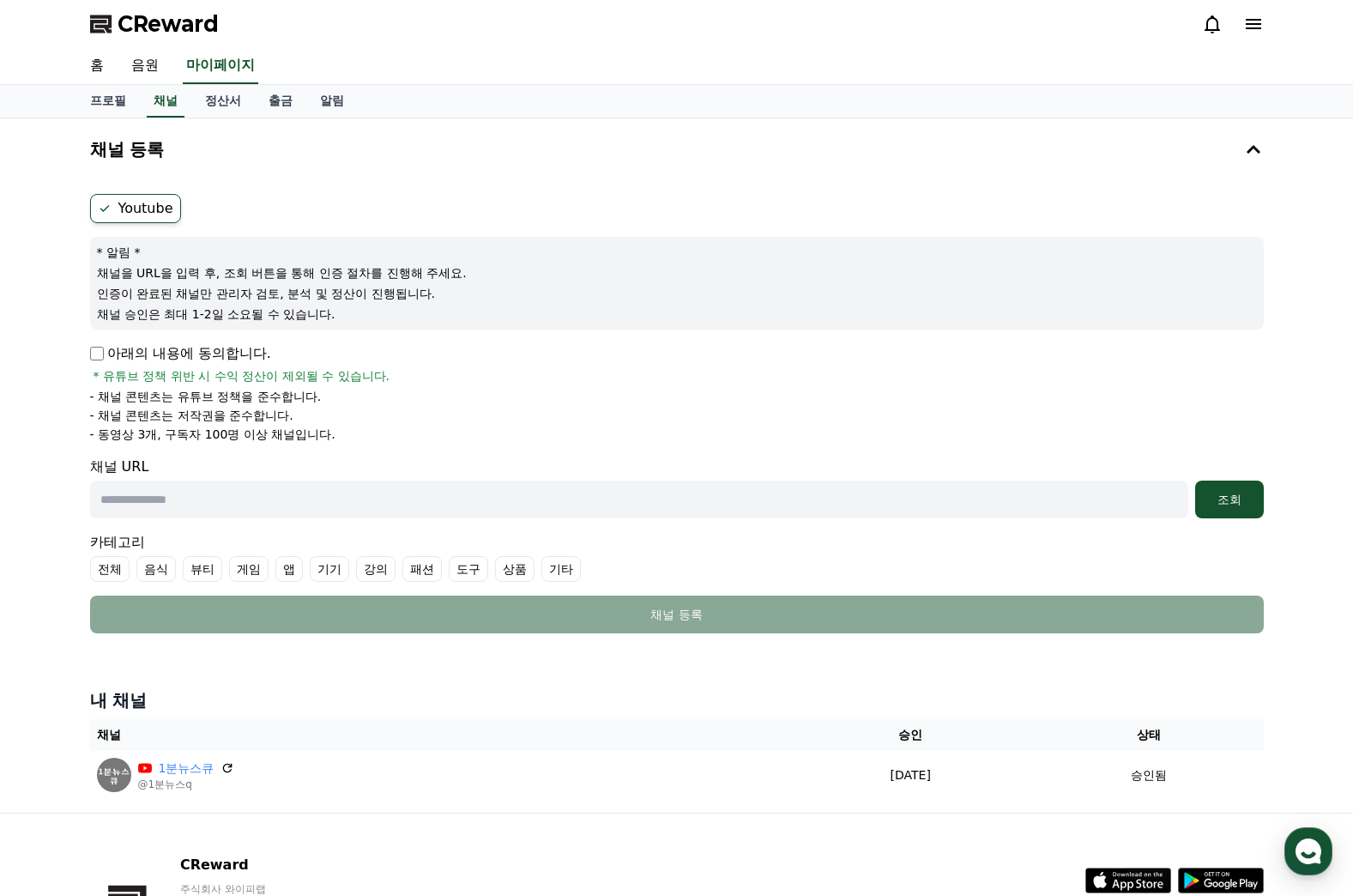
select select "**********"
